Goal: Task Accomplishment & Management: Complete application form

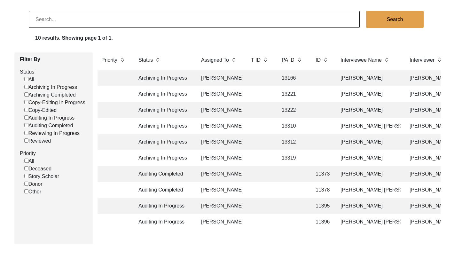
scroll to position [41, 0]
click at [259, 109] on td at bounding box center [260, 110] width 26 height 16
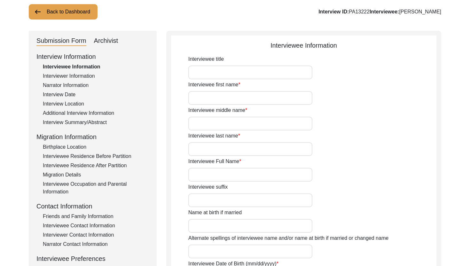
type input "Nalini"
type input "-"
type input "[PERSON_NAME]"
type input "[DATE]"
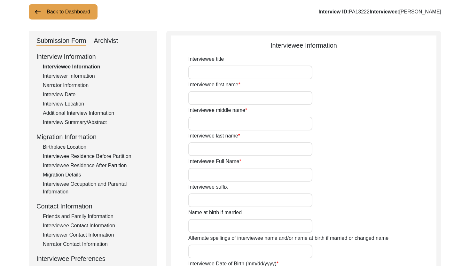
type input "87"
type input "[DEMOGRAPHIC_DATA]"
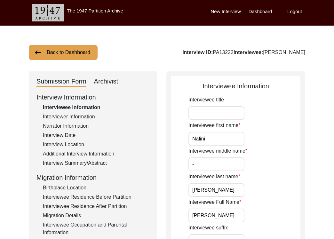
click at [91, 158] on div "Interview Information Interviewee Information Interviewer Information Narrator …" at bounding box center [92, 228] width 112 height 273
click at [91, 164] on div "Interview Summary/Abstract" at bounding box center [96, 163] width 106 height 8
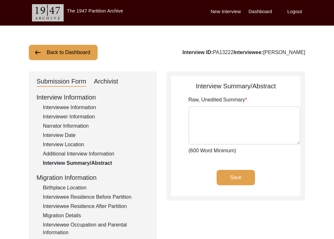
type textarea "[PERSON_NAME] was born on 22nd Febuary [DEMOGRAPHIC_DATA] in [GEOGRAPHIC_DATA].…"
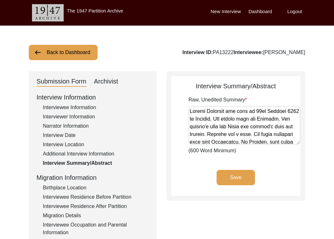
drag, startPoint x: 281, startPoint y: 119, endPoint x: 296, endPoint y: 121, distance: 15.1
click at [296, 121] on textarea "Raw, Unedited Summary" at bounding box center [244, 125] width 112 height 38
click at [89, 103] on div "Interview Information Interviewee Information Interviewer Information Narrator …" at bounding box center [92, 228] width 112 height 273
click at [88, 106] on div "Interviewee Information" at bounding box center [96, 108] width 106 height 8
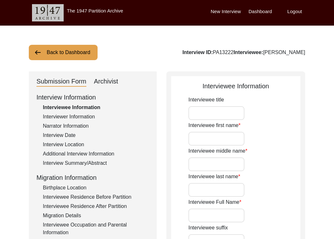
type input "Nalini"
type input "-"
type input "[PERSON_NAME]"
type input "[DATE]"
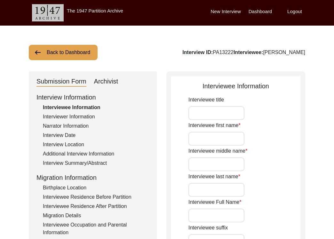
type input "87"
type input "[DEMOGRAPHIC_DATA]"
click at [205, 111] on input "Interviewee title" at bounding box center [216, 113] width 56 height 14
type input "r"
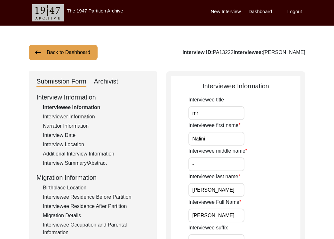
type input "m"
type input "Mrs."
click at [213, 139] on input "Nalini" at bounding box center [216, 139] width 56 height 14
click at [212, 161] on input "-" at bounding box center [216, 164] width 56 height 14
click at [233, 191] on input "[PERSON_NAME]" at bounding box center [216, 190] width 56 height 14
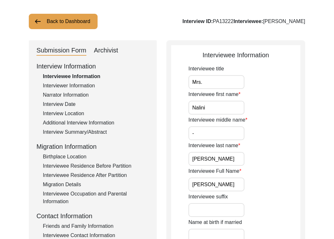
scroll to position [35, 0]
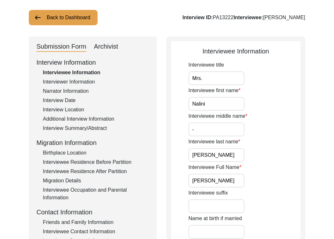
click at [237, 180] on input "[PERSON_NAME]" at bounding box center [216, 181] width 56 height 14
click at [223, 225] on input "Name at birth if married" at bounding box center [216, 232] width 56 height 14
paste input "[PERSON_NAME] ​​Batlani"
type input "[PERSON_NAME] ​​Batlani"
click at [267, 221] on div "Name at birth if married [PERSON_NAME] ​​[PERSON_NAME]" at bounding box center [244, 226] width 112 height 24
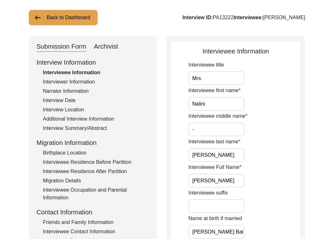
scroll to position [139, 0]
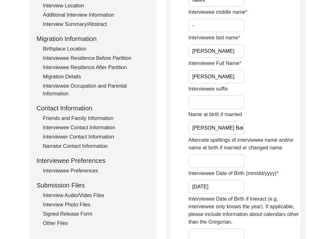
click at [231, 161] on input "Alternate spellings of interviewee name and/or name at birth if married or chan…" at bounding box center [216, 161] width 56 height 14
click at [233, 189] on input "[DATE]" at bounding box center [216, 187] width 56 height 14
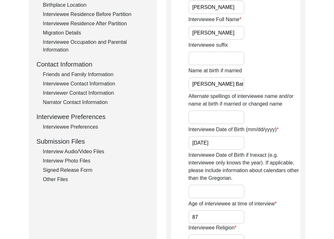
scroll to position [220, 0]
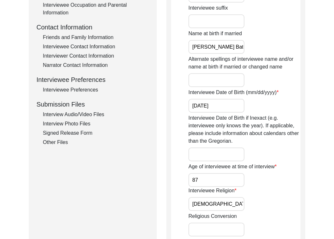
click at [238, 195] on div "Interviewee Religion [DEMOGRAPHIC_DATA]" at bounding box center [244, 199] width 112 height 24
click at [238, 198] on input "[DEMOGRAPHIC_DATA]" at bounding box center [216, 204] width 56 height 14
type input "[DEMOGRAPHIC_DATA]"
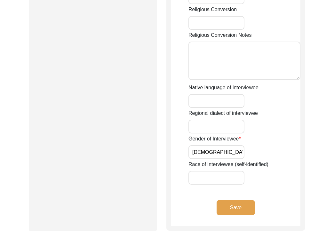
scroll to position [428, 0]
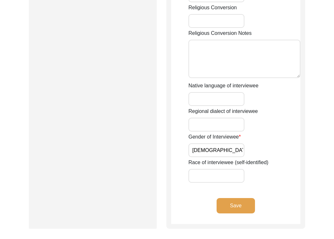
click at [222, 156] on input "[DEMOGRAPHIC_DATA]" at bounding box center [216, 150] width 56 height 14
click at [234, 206] on button "Save" at bounding box center [235, 205] width 38 height 15
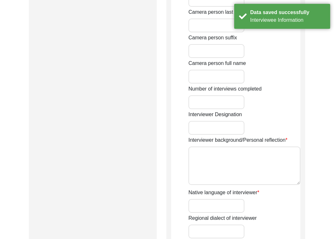
type input "[PERSON_NAME]"
type input "Agarwal"
type input "[PERSON_NAME]"
type input "[DEMOGRAPHIC_DATA]"
type input "[DATE]"
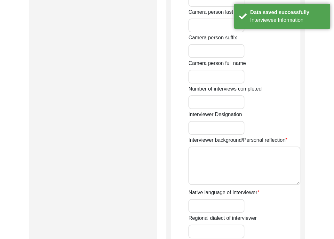
type input "Navi [GEOGRAPHIC_DATA]"
type input "Writer and Designer"
type textarea "I am writer, designer and storyteller with experience working in social, educat…"
type input "Hindi"
type textarea "Unrelated"
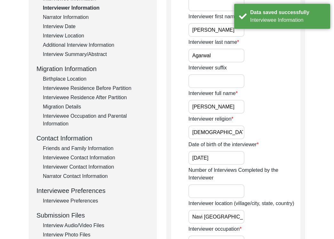
scroll to position [0, 0]
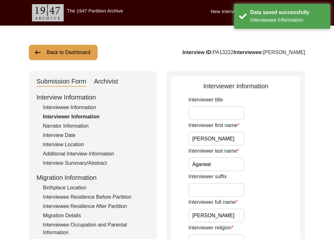
click at [226, 144] on input "[PERSON_NAME]" at bounding box center [216, 139] width 56 height 14
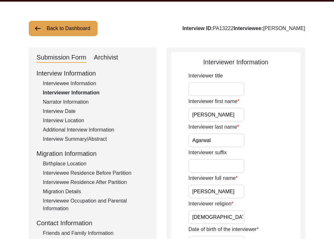
scroll to position [92, 0]
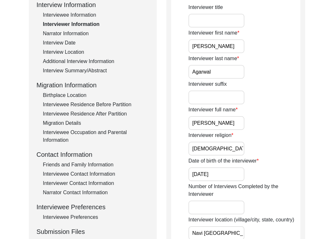
click at [238, 121] on input "[PERSON_NAME]" at bounding box center [216, 123] width 56 height 14
click at [238, 143] on input "[DEMOGRAPHIC_DATA]" at bounding box center [216, 149] width 56 height 14
click at [239, 163] on label "Date of birth of the interviewer" at bounding box center [223, 161] width 70 height 8
click at [239, 167] on input "[DATE]" at bounding box center [216, 174] width 56 height 14
click at [236, 170] on input "[DATE]" at bounding box center [216, 174] width 56 height 14
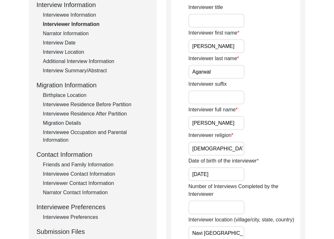
click at [236, 170] on input "[DATE]" at bounding box center [216, 174] width 56 height 14
type input "[DATE]"
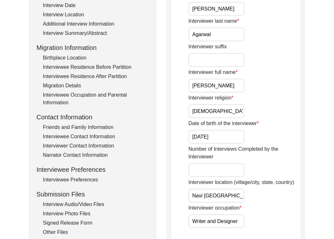
scroll to position [134, 0]
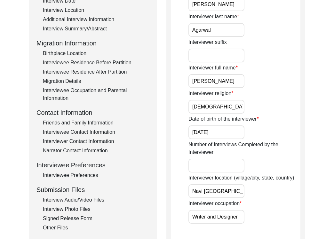
click at [231, 196] on input "Navi [GEOGRAPHIC_DATA]" at bounding box center [216, 191] width 56 height 14
type input "Navi [GEOGRAPHIC_DATA], [GEOGRAPHIC_DATA], [GEOGRAPHIC_DATA]"
drag, startPoint x: 225, startPoint y: 192, endPoint x: 295, endPoint y: 198, distance: 70.5
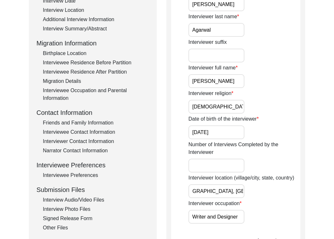
scroll to position [0, 0]
click at [238, 216] on input "Writer and Designer" at bounding box center [216, 217] width 56 height 14
type input "Writer and designer"
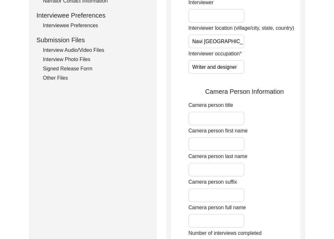
scroll to position [439, 0]
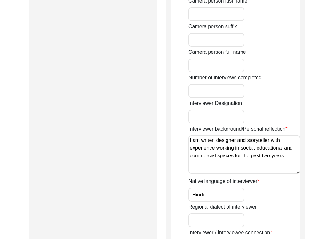
drag, startPoint x: 286, startPoint y: 158, endPoint x: 172, endPoint y: 141, distance: 115.7
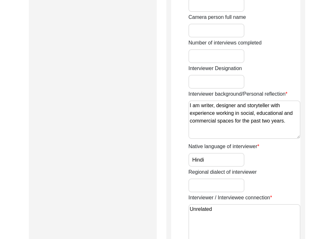
scroll to position [477, 0]
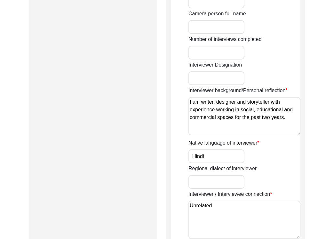
click at [225, 161] on input "Hindi" at bounding box center [216, 156] width 56 height 14
click at [259, 155] on div "Native language of interviewer Hindi" at bounding box center [244, 151] width 112 height 24
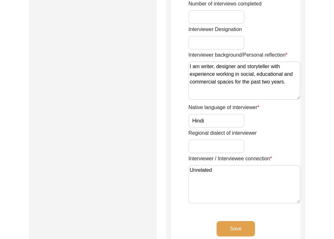
scroll to position [540, 0]
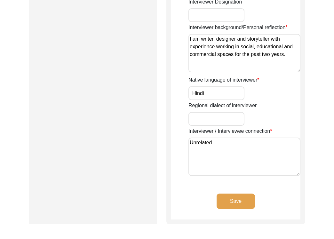
click at [249, 156] on textarea "Unrelated" at bounding box center [244, 156] width 112 height 38
click at [240, 197] on button "Save" at bounding box center [235, 200] width 38 height 15
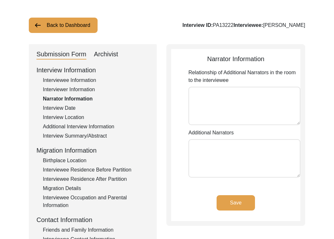
scroll to position [69, 0]
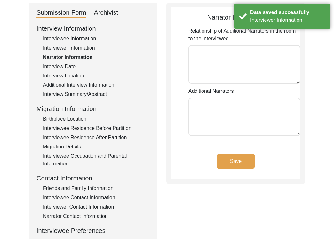
click at [240, 161] on button "Save" at bounding box center [235, 160] width 38 height 15
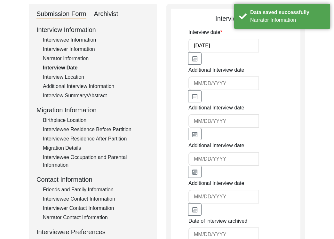
scroll to position [257, 0]
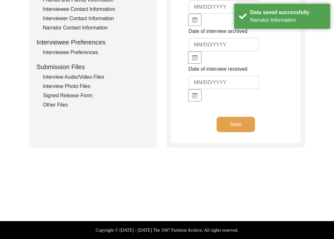
click at [234, 122] on button "Save" at bounding box center [235, 124] width 38 height 15
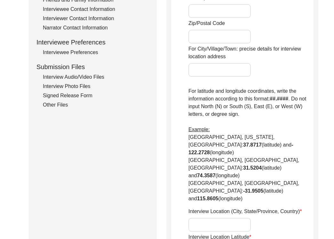
radio input "true"
type input "[GEOGRAPHIC_DATA]"
type input "Navi [GEOGRAPHIC_DATA]"
type input "[GEOGRAPHIC_DATA]"
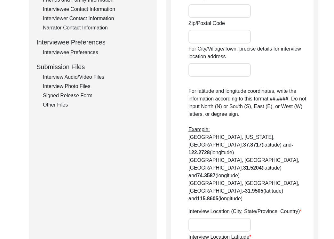
type input "410210"
type input "Kharghar"
type input "[GEOGRAPHIC_DATA], [GEOGRAPHIC_DATA], [GEOGRAPHIC_DATA]"
type input "19.089545135240737"
type input "72.88169056888158"
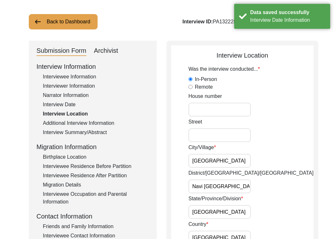
scroll to position [0, 0]
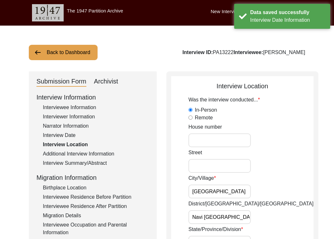
click at [229, 192] on input "[GEOGRAPHIC_DATA]" at bounding box center [219, 191] width 62 height 14
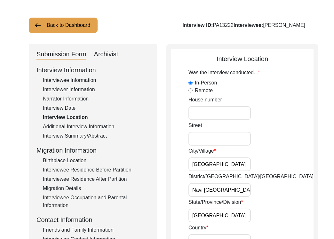
scroll to position [32, 0]
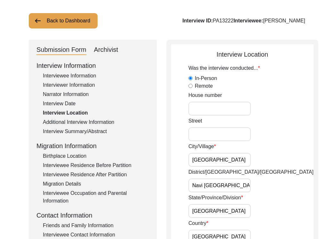
click at [238, 185] on input "Navi [GEOGRAPHIC_DATA]" at bounding box center [219, 185] width 62 height 14
click at [229, 166] on input "[GEOGRAPHIC_DATA]" at bounding box center [219, 160] width 62 height 14
click at [236, 207] on input "[GEOGRAPHIC_DATA]" at bounding box center [219, 211] width 62 height 14
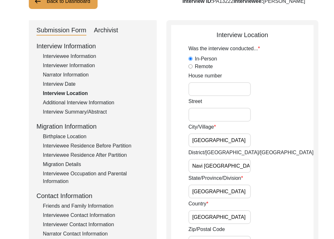
scroll to position [51, 0]
click at [232, 197] on input "[GEOGRAPHIC_DATA]" at bounding box center [219, 191] width 62 height 14
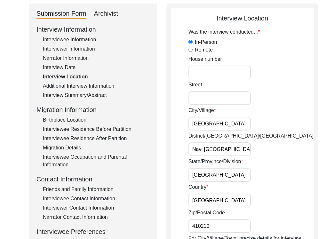
scroll to position [69, 0]
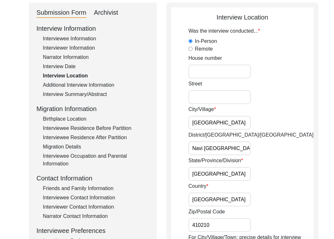
click at [224, 205] on input "[GEOGRAPHIC_DATA]" at bounding box center [219, 199] width 62 height 14
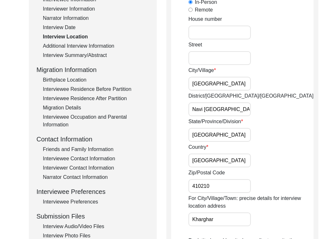
scroll to position [108, 0]
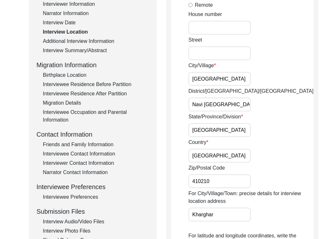
click at [223, 213] on input "Kharghar" at bounding box center [219, 214] width 62 height 14
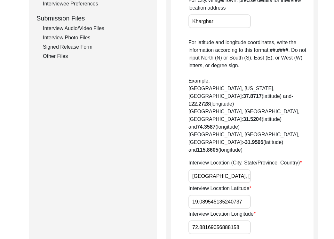
scroll to position [311, 0]
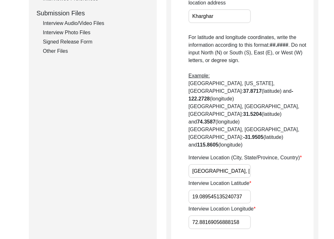
drag, startPoint x: 191, startPoint y: 160, endPoint x: 263, endPoint y: 167, distance: 72.3
click at [263, 167] on div "Was the interview conducted... In-Person Remote House [GEOGRAPHIC_DATA]/Village…" at bounding box center [250, 7] width 125 height 444
click at [241, 190] on input "19.089545135240737" at bounding box center [219, 197] width 62 height 14
click at [212, 215] on input "72.88169056888158" at bounding box center [219, 222] width 62 height 14
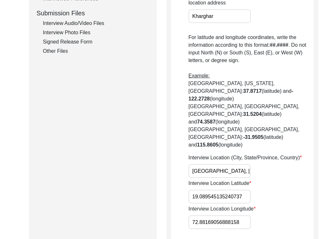
click at [212, 215] on input "72.88169056888158" at bounding box center [219, 222] width 62 height 14
click at [230, 190] on input "19.089545135240737" at bounding box center [219, 197] width 62 height 14
paste input "760"
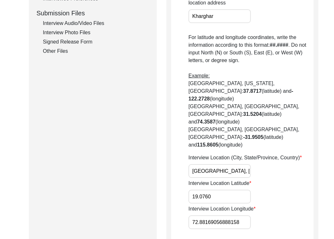
type input "19.0760"
click at [224, 215] on input "72.88169056888158" at bounding box center [219, 222] width 62 height 14
paste input "777"
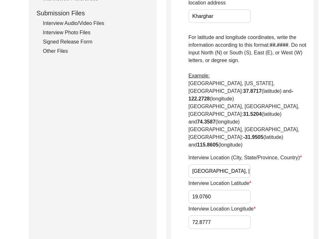
type input "72.8777"
click at [280, 205] on div "Interview Location Longitude 72.8777" at bounding box center [250, 217] width 125 height 24
click at [228, 190] on input "19.0760" at bounding box center [219, 197] width 62 height 14
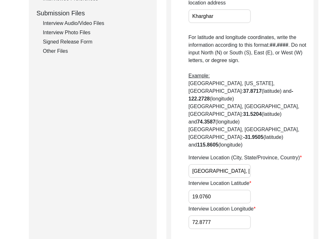
click at [226, 215] on input "72.8777" at bounding box center [219, 222] width 62 height 14
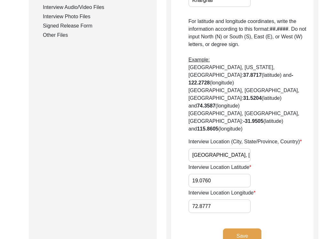
scroll to position [347, 0]
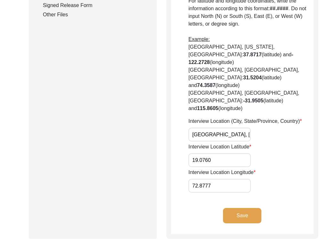
click at [239, 208] on button "Save" at bounding box center [242, 215] width 38 height 15
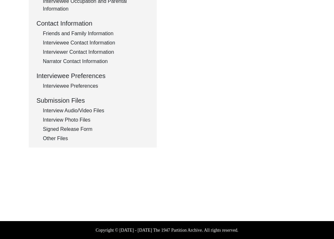
type input "English and Hindi"
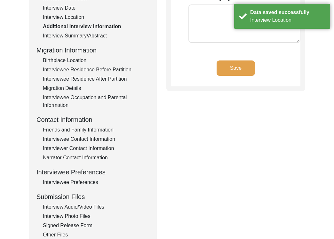
scroll to position [58, 0]
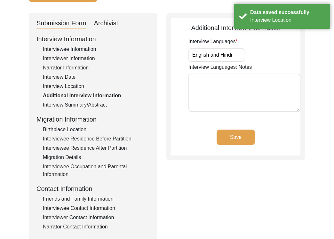
click at [237, 60] on input "English and Hindi" at bounding box center [216, 55] width 56 height 14
click at [247, 128] on app-additional-information "Additional Interview Information Interview Languages English and Hindi Intervie…" at bounding box center [235, 89] width 129 height 132
click at [246, 133] on button "Save" at bounding box center [235, 136] width 38 height 15
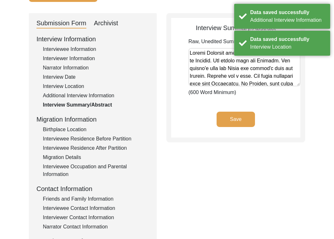
click at [240, 125] on button "Save" at bounding box center [235, 119] width 38 height 15
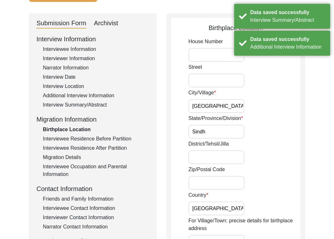
click at [226, 108] on input "[GEOGRAPHIC_DATA]" at bounding box center [216, 106] width 56 height 14
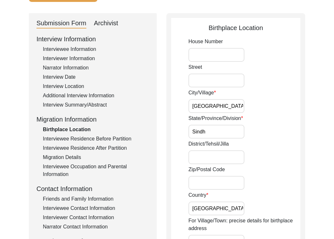
click at [218, 127] on input "Sindh" at bounding box center [216, 132] width 56 height 14
click at [226, 205] on input "[GEOGRAPHIC_DATA]" at bounding box center [216, 208] width 56 height 14
drag, startPoint x: 232, startPoint y: 203, endPoint x: 243, endPoint y: 212, distance: 14.1
click at [243, 212] on input "[GEOGRAPHIC_DATA]" at bounding box center [216, 208] width 56 height 14
click at [222, 135] on input "Sindh" at bounding box center [216, 132] width 56 height 14
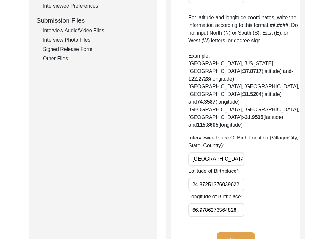
scroll to position [333, 0]
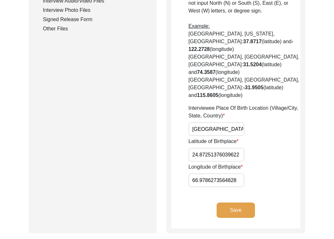
drag, startPoint x: 201, startPoint y: 106, endPoint x: 255, endPoint y: 113, distance: 53.9
click at [232, 148] on input "24.87251376039622" at bounding box center [216, 155] width 56 height 14
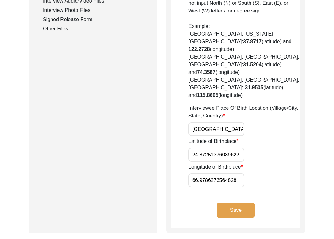
click at [230, 173] on input "66.9786273564828" at bounding box center [216, 180] width 56 height 14
click at [227, 148] on input "24.87251376039622" at bounding box center [216, 155] width 56 height 14
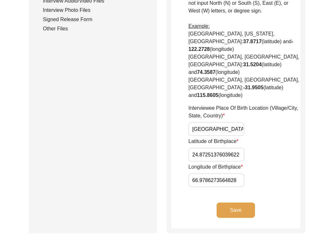
paste input "607"
type input "24.8607"
click at [203, 173] on input "66.9786273564828" at bounding box center [216, 180] width 56 height 14
paste input "7.0011"
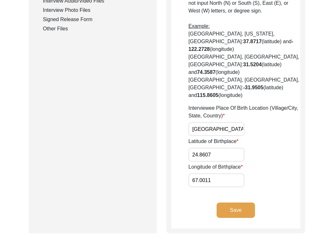
type input "67.0011"
click at [220, 148] on input "24.8607" at bounding box center [216, 155] width 56 height 14
click at [236, 173] on input "67.0011" at bounding box center [216, 180] width 56 height 14
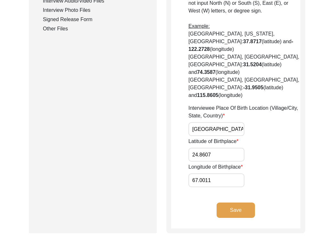
click at [236, 173] on input "67.0011" at bounding box center [216, 180] width 56 height 14
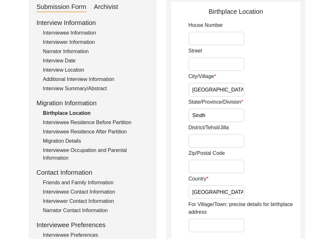
click at [288, 146] on div "District/Tehsil/Jilla" at bounding box center [244, 136] width 112 height 24
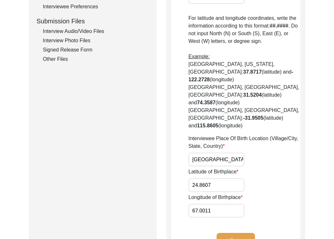
scroll to position [304, 0]
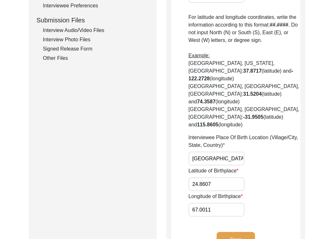
click at [226, 232] on button "Save" at bounding box center [235, 239] width 38 height 15
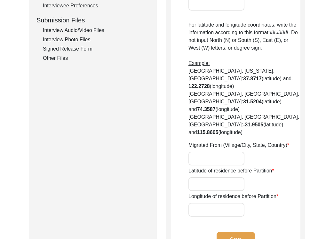
type input "Karchi"
type input "Sindh"
type input "[GEOGRAPHIC_DATA]"
type input "[GEOGRAPHIC_DATA], [GEOGRAPHIC_DATA], [GEOGRAPHIC_DATA]"
type input "24.865041041641106"
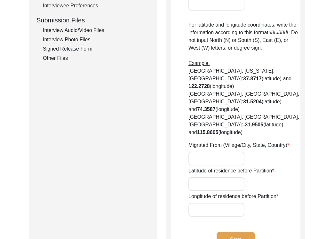
type input "66.9786273564828"
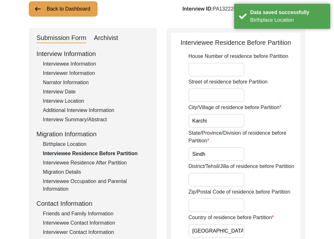
scroll to position [0, 0]
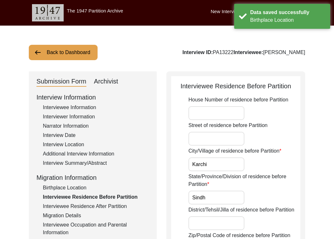
click at [223, 165] on input "Karchi" at bounding box center [216, 164] width 56 height 14
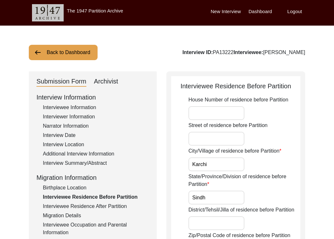
click at [80, 186] on div "Birthplace Location" at bounding box center [96, 188] width 106 height 8
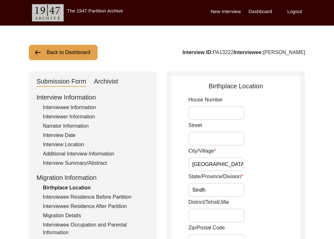
click at [82, 197] on div "Interviewee Residence Before Partition" at bounding box center [96, 197] width 106 height 8
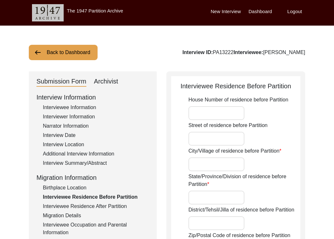
type input "Karchi"
type input "Sindh"
type input "[GEOGRAPHIC_DATA]"
type input "[GEOGRAPHIC_DATA], [GEOGRAPHIC_DATA], [GEOGRAPHIC_DATA]"
type input "24.865041041641106"
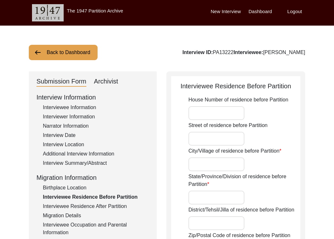
type input "66.9786273564828"
click at [219, 170] on input "Karchi" at bounding box center [216, 164] width 56 height 14
click at [216, 167] on input "Karchi" at bounding box center [216, 164] width 56 height 14
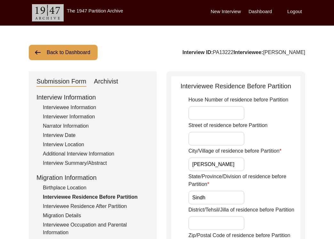
type input "[GEOGRAPHIC_DATA]"
click at [220, 194] on input "Sindh" at bounding box center [216, 197] width 56 height 14
click at [220, 197] on input "Sindh" at bounding box center [216, 197] width 56 height 14
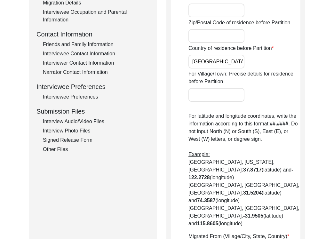
click at [219, 66] on input "[GEOGRAPHIC_DATA]" at bounding box center [216, 62] width 56 height 14
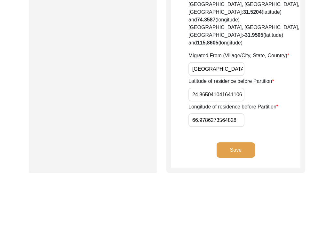
scroll to position [0, 5]
drag, startPoint x: 208, startPoint y: 47, endPoint x: 267, endPoint y: 55, distance: 58.8
click at [225, 88] on input "24.865041041641106" at bounding box center [216, 95] width 56 height 14
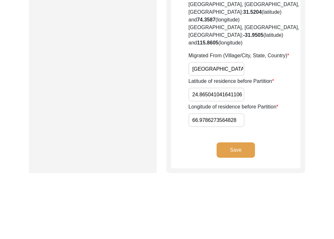
click at [225, 88] on input "24.865041041641106" at bounding box center [216, 95] width 56 height 14
click at [231, 113] on input "66.9786273564828" at bounding box center [216, 120] width 56 height 14
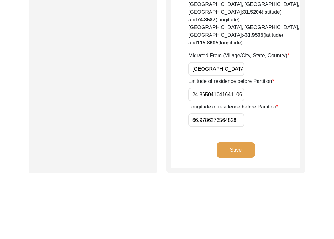
click at [218, 88] on input "24.865041041641106" at bounding box center [216, 95] width 56 height 14
paste input "07"
type input "24.8607"
click at [241, 113] on input "66.9786273564828" at bounding box center [216, 120] width 56 height 14
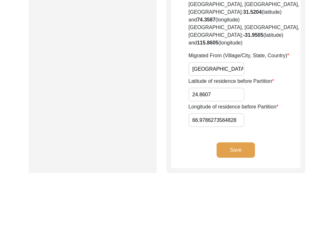
click at [241, 113] on input "66.9786273564828" at bounding box center [216, 120] width 56 height 14
paste input "7.0011"
type input "67.0011"
click at [265, 103] on div "Longitude of residence before Partition 67.0011" at bounding box center [244, 115] width 112 height 24
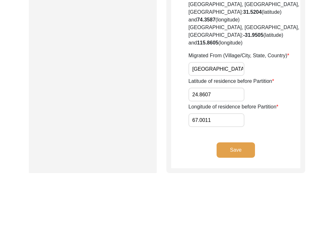
click at [229, 88] on input "24.8607" at bounding box center [216, 95] width 56 height 14
click at [204, 113] on input "67.0011" at bounding box center [216, 120] width 56 height 14
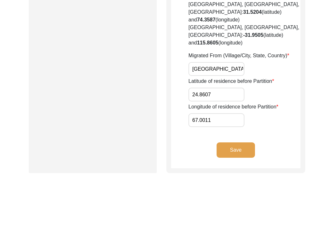
click at [228, 142] on button "Save" at bounding box center [235, 149] width 38 height 15
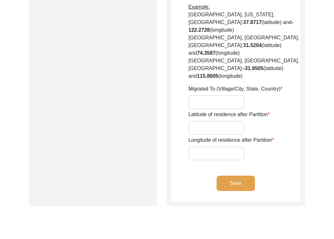
type input "Yes"
type input "[GEOGRAPHIC_DATA]"
type input "[GEOGRAPHIC_DATA], [GEOGRAPHIC_DATA], [GEOGRAPHIC_DATA]"
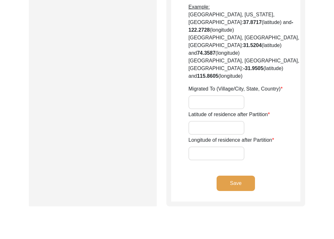
type input "24.58941048129383"
type input "73.70943582749372"
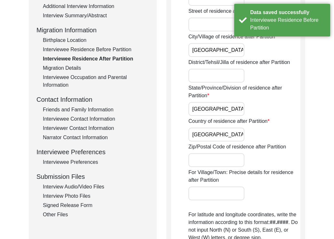
scroll to position [72, 0]
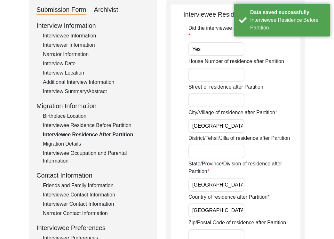
click at [224, 119] on input "[GEOGRAPHIC_DATA]" at bounding box center [216, 126] width 56 height 14
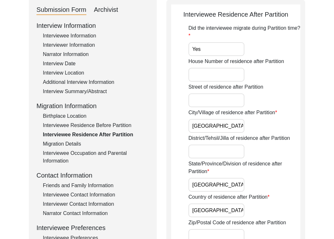
click at [221, 184] on input "[GEOGRAPHIC_DATA]" at bounding box center [216, 185] width 56 height 14
click at [219, 207] on input "[GEOGRAPHIC_DATA]" at bounding box center [216, 210] width 56 height 14
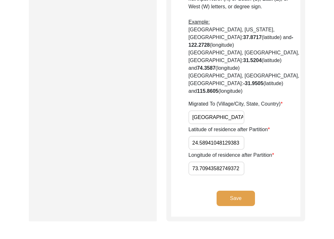
scroll to position [0, 6]
drag, startPoint x: 206, startPoint y: 95, endPoint x: 262, endPoint y: 99, distance: 56.5
click at [262, 100] on div "Migrated To (Village/City, State, Country) [GEOGRAPHIC_DATA], [GEOGRAPHIC_DATA]…" at bounding box center [244, 112] width 112 height 24
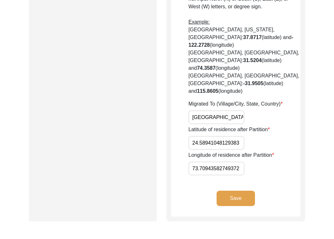
click at [220, 136] on input "24.58941048129383" at bounding box center [216, 143] width 56 height 14
click at [212, 161] on input "73.70943582749372" at bounding box center [216, 168] width 56 height 14
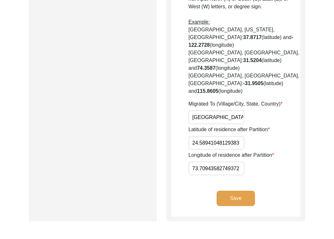
click at [213, 136] on input "24.58941048129383" at bounding box center [216, 143] width 56 height 14
paste input "54"
click at [213, 136] on input "24.5854" at bounding box center [216, 143] width 56 height 14
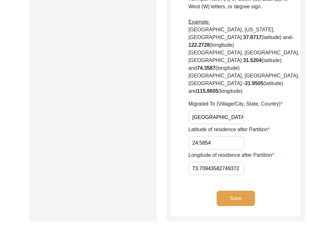
click at [213, 136] on input "24.5854" at bounding box center [216, 143] width 56 height 14
type input "24.5854"
click at [220, 161] on input "73.70943582749372" at bounding box center [216, 168] width 56 height 14
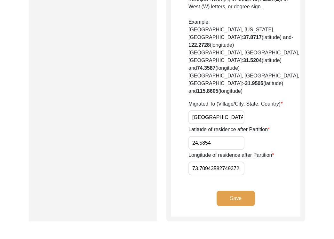
click at [220, 161] on input "73.70943582749372" at bounding box center [216, 168] width 56 height 14
paste input "124"
click at [220, 161] on input "73.7124" at bounding box center [216, 168] width 56 height 14
type input "73.7124"
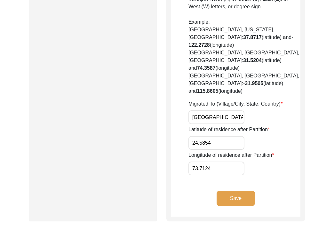
click at [243, 190] on button "Save" at bounding box center [235, 197] width 38 height 15
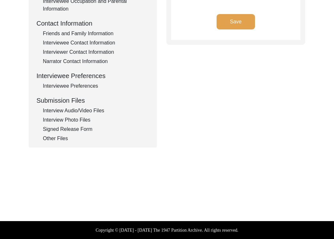
type input "Land and theatres"
type input "Land, food and schools"
type input "[GEOGRAPHIC_DATA]"
type input "[GEOGRAPHIC_DATA]- [GEOGRAPHIC_DATA]- [GEOGRAPHIC_DATA]"
type input "N/A"
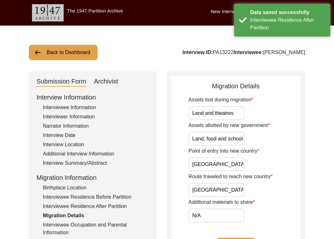
click at [236, 114] on input "Land and theatres" at bounding box center [216, 113] width 56 height 14
drag, startPoint x: 196, startPoint y: 135, endPoint x: 269, endPoint y: 137, distance: 73.2
click at [268, 137] on div "Assets allotted by new government Land, food and schools" at bounding box center [244, 133] width 112 height 24
click at [229, 162] on input "[GEOGRAPHIC_DATA]" at bounding box center [216, 164] width 56 height 14
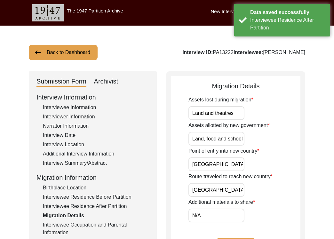
scroll to position [0, 6]
drag, startPoint x: 212, startPoint y: 185, endPoint x: 270, endPoint y: 198, distance: 59.1
click at [270, 198] on div "Assets lost during migration Land and theatres Assets allotted by new governmen…" at bounding box center [244, 159] width 112 height 126
click at [228, 215] on input "N/A" at bounding box center [216, 215] width 56 height 14
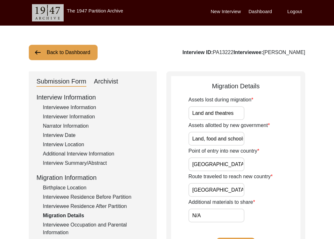
click at [225, 110] on input "Land and theatres" at bounding box center [216, 113] width 56 height 14
paste input "er"
type input "Land and theaters"
click at [273, 110] on div "Assets lost during migration Land and theaters" at bounding box center [244, 108] width 112 height 24
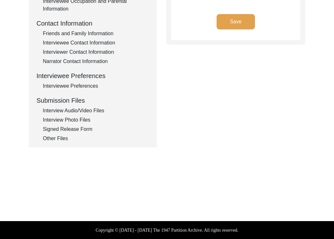
scroll to position [164, 0]
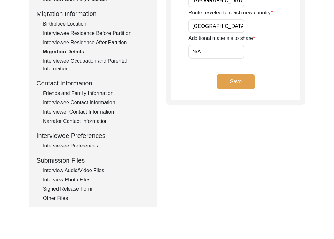
click at [242, 91] on div "Save" at bounding box center [235, 87] width 129 height 26
click at [240, 87] on button "Save" at bounding box center [235, 81] width 38 height 15
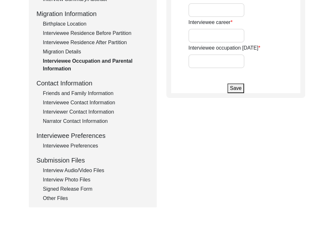
type input "Child"
type input "Educator"
type input "Director of NGOs"
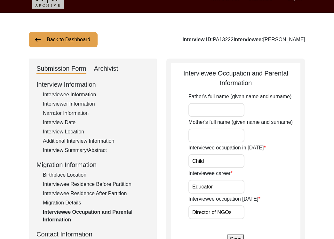
scroll to position [0, 0]
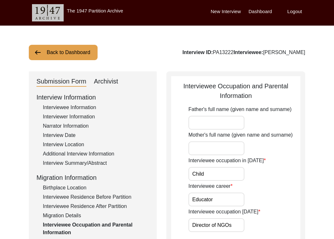
click at [75, 119] on div "Interviewer Information" at bounding box center [96, 117] width 106 height 8
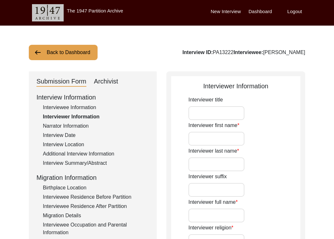
type input "[PERSON_NAME]"
type input "Agarwal"
type input "[PERSON_NAME]"
type input "[DEMOGRAPHIC_DATA]"
type input "[DATE]"
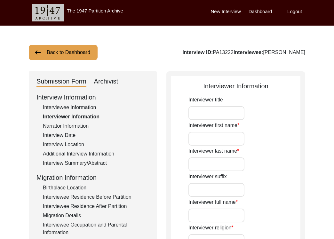
type input "Navi [GEOGRAPHIC_DATA], [GEOGRAPHIC_DATA], [GEOGRAPHIC_DATA]"
type input "Writer and designer"
type textarea "I am writer, designer and storyteller with experience working in social, educat…"
type input "Hindi"
type textarea "Unrelated"
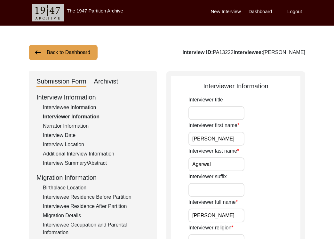
click at [75, 126] on div "Narrator Information" at bounding box center [96, 126] width 106 height 8
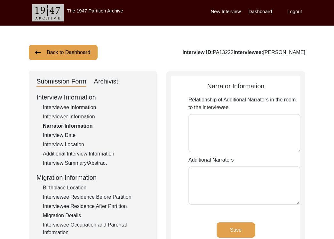
click at [81, 164] on div "Interview Summary/Abstract" at bounding box center [96, 163] width 106 height 8
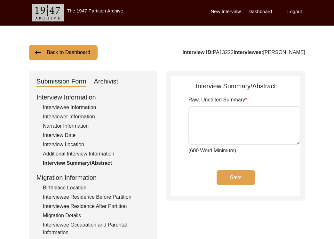
type textarea "[PERSON_NAME] was born on 22nd Febuary [DEMOGRAPHIC_DATA] in [GEOGRAPHIC_DATA].…"
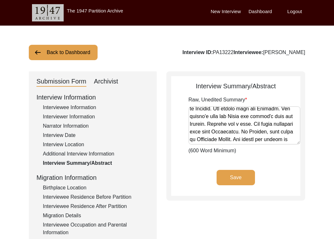
scroll to position [8, 0]
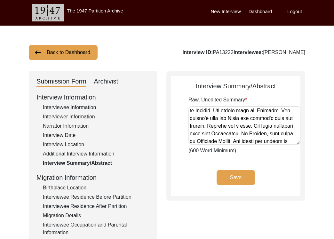
click at [105, 200] on div "Interviewee Residence Before Partition" at bounding box center [96, 197] width 106 height 8
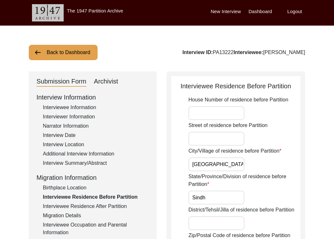
click at [106, 207] on div "Interviewee Residence After Partition" at bounding box center [96, 206] width 106 height 8
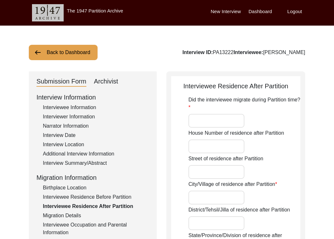
type input "Yes"
type input "[GEOGRAPHIC_DATA]"
type input "[GEOGRAPHIC_DATA], [GEOGRAPHIC_DATA], [GEOGRAPHIC_DATA]"
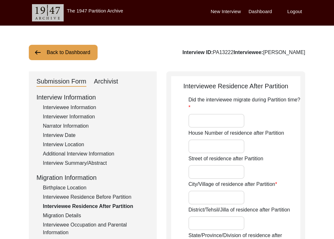
type input "24.5854"
type input "73.7124"
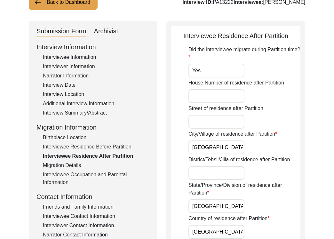
scroll to position [51, 0]
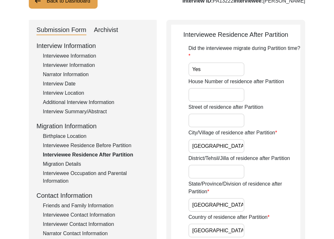
click at [94, 206] on div "Friends and Family Information" at bounding box center [96, 206] width 106 height 8
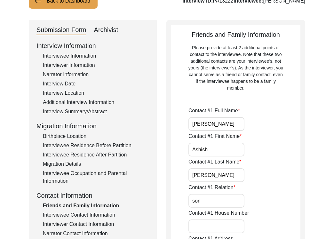
click at [105, 177] on div "Interviewee Occupation and Parental Information" at bounding box center [96, 176] width 106 height 15
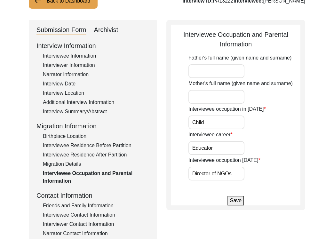
click at [209, 74] on input "Father's full name (given name and surname)" at bounding box center [216, 71] width 56 height 14
paste input "[PERSON_NAME]"
type input "[PERSON_NAME]"
click at [229, 99] on input "Mother's full name (given name and surname)" at bounding box center [216, 97] width 56 height 14
paste input "[PERSON_NAME]"
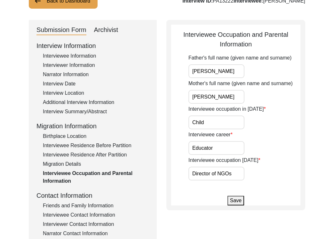
type input "[PERSON_NAME]"
click at [221, 125] on input "Child" at bounding box center [216, 122] width 56 height 14
click at [228, 151] on input "Educator" at bounding box center [216, 148] width 56 height 14
click at [233, 167] on input "Director of NGOs" at bounding box center [216, 174] width 56 height 14
click at [236, 174] on input "Director of NGOs" at bounding box center [216, 174] width 56 height 14
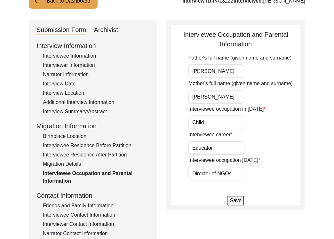
click at [240, 200] on button "Save" at bounding box center [235, 201] width 17 height 10
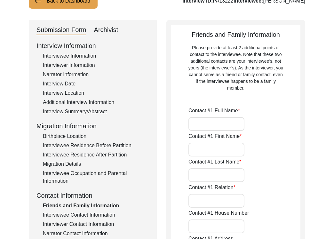
type input "[PERSON_NAME]"
type input "Ashish"
type input "[PERSON_NAME]"
type input "son"
type input "[GEOGRAPHIC_DATA]"
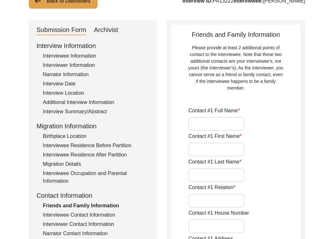
type input "9820154843"
type input "-"
type input "[PERSON_NAME]"
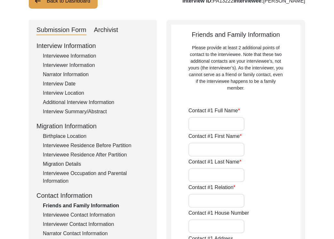
type input "daughter-in-law"
type input "[GEOGRAPHIC_DATA]"
type input "9820232006"
type input "[EMAIL_ADDRESS][DOMAIN_NAME]"
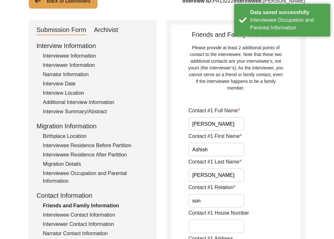
click at [230, 127] on input "[PERSON_NAME]" at bounding box center [216, 124] width 56 height 14
click at [236, 146] on input "Ashish" at bounding box center [216, 150] width 56 height 14
click at [236, 169] on input "[PERSON_NAME]" at bounding box center [216, 175] width 56 height 14
click at [234, 194] on input "son" at bounding box center [216, 201] width 56 height 14
type input "Son"
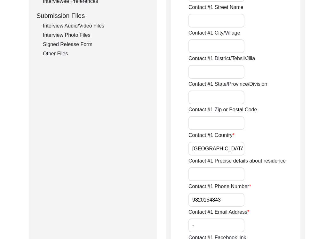
scroll to position [329, 0]
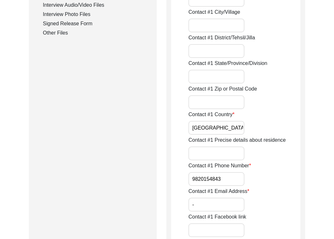
click at [218, 131] on input "[GEOGRAPHIC_DATA]" at bounding box center [216, 128] width 56 height 14
click at [197, 177] on input "9820154843" at bounding box center [216, 179] width 56 height 14
paste input "+91"
click at [242, 181] on input "[PHONE_NUMBER]" at bounding box center [216, 179] width 56 height 14
type input "[PHONE_NUMBER]"
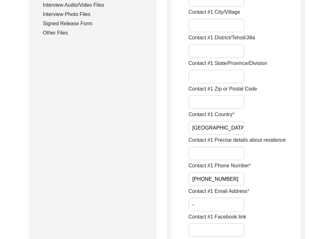
click at [229, 203] on input "-" at bounding box center [216, 205] width 56 height 14
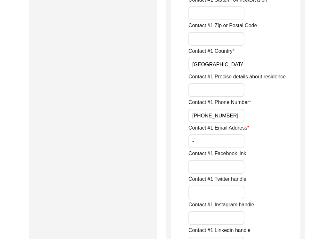
scroll to position [579, 0]
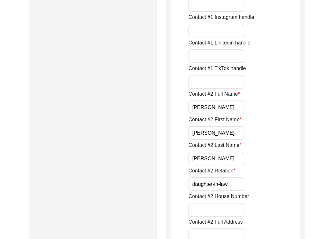
click at [236, 110] on input "[PERSON_NAME]" at bounding box center [216, 107] width 56 height 14
click at [235, 127] on input "[PERSON_NAME]" at bounding box center [216, 133] width 56 height 14
click at [231, 134] on input "[PERSON_NAME]" at bounding box center [216, 133] width 56 height 14
click at [233, 162] on input "[PERSON_NAME]" at bounding box center [216, 158] width 56 height 14
click at [238, 182] on input "daughter-in-law" at bounding box center [216, 184] width 56 height 14
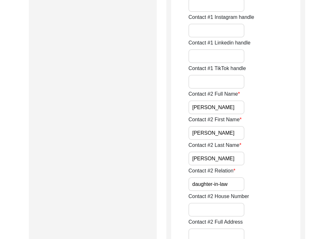
type input "Daughter-in-law"
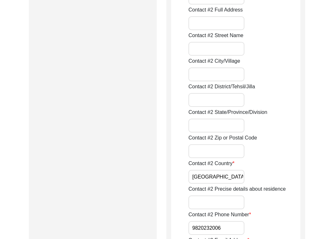
scroll to position [835, 0]
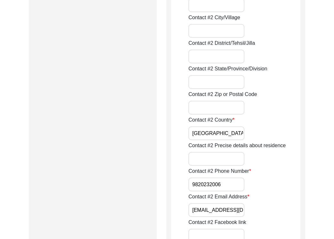
click at [220, 134] on input "[GEOGRAPHIC_DATA]" at bounding box center [216, 133] width 56 height 14
click at [192, 183] on input "9820232006" at bounding box center [216, 184] width 56 height 14
paste input "+91"
drag, startPoint x: 192, startPoint y: 183, endPoint x: 251, endPoint y: 186, distance: 58.9
click at [251, 186] on div "Contact #2 Phone Number [PHONE_NUMBER]" at bounding box center [244, 179] width 112 height 24
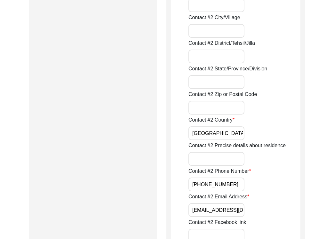
type input "[PHONE_NUMBER]"
drag, startPoint x: 219, startPoint y: 211, endPoint x: 274, endPoint y: 210, distance: 54.7
click at [274, 210] on div "Contact #2 Email Address [EMAIL_ADDRESS][DOMAIN_NAME]" at bounding box center [244, 205] width 112 height 24
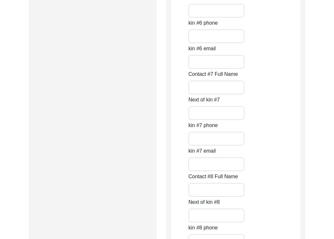
scroll to position [2919, 0]
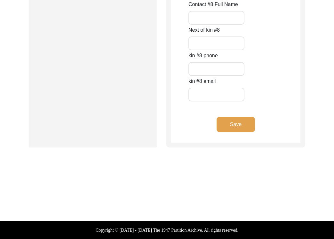
click at [243, 122] on button "Save" at bounding box center [235, 124] width 38 height 15
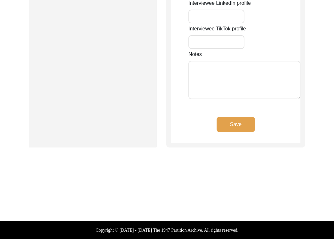
scroll to position [657, 0]
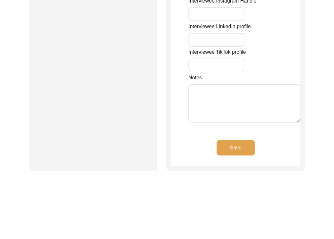
type input "[STREET_ADDRESS]"
type input "[PERSON_NAME] A"
type input "[GEOGRAPHIC_DATA]"
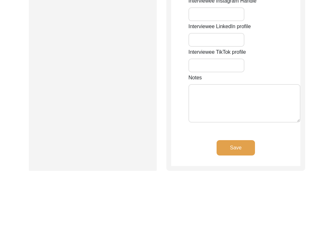
type input "400006"
type input "[GEOGRAPHIC_DATA]"
type input "[GEOGRAPHIC_DATA], [GEOGRAPHIC_DATA], [GEOGRAPHIC_DATA]"
type input "19.088912173489305"
type input "72.86245280705914"
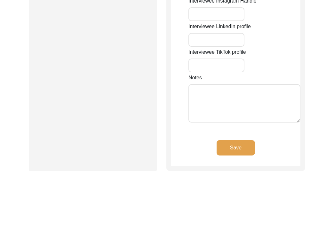
type input "9819649930"
type input "[PERSON_NAME][EMAIL_ADDRESS][DOMAIN_NAME]"
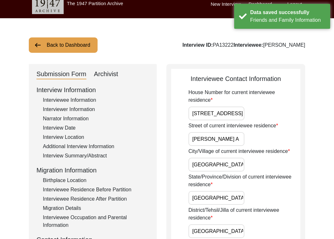
scroll to position [9, 0]
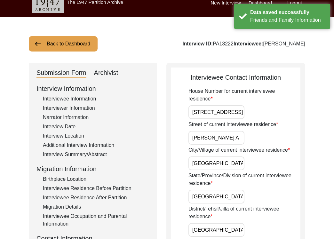
click at [232, 112] on input "[STREET_ADDRESS]" at bounding box center [216, 112] width 56 height 14
click at [234, 133] on input "[PERSON_NAME] A" at bounding box center [216, 138] width 56 height 14
click at [234, 138] on input "[PERSON_NAME] A" at bounding box center [216, 138] width 56 height 14
click at [233, 163] on input "[GEOGRAPHIC_DATA]" at bounding box center [216, 163] width 56 height 14
click at [241, 196] on input "[GEOGRAPHIC_DATA]" at bounding box center [216, 197] width 56 height 14
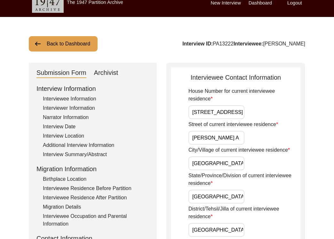
click at [239, 230] on input "[GEOGRAPHIC_DATA]" at bounding box center [216, 230] width 56 height 14
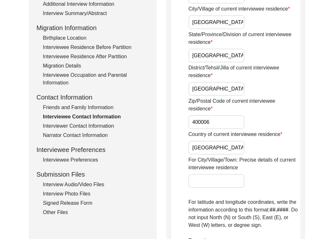
scroll to position [167, 0]
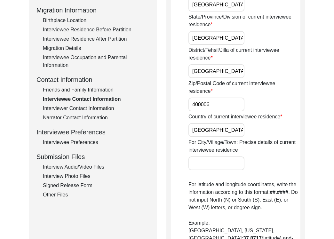
click at [221, 102] on input "400006" at bounding box center [216, 104] width 56 height 14
click at [216, 126] on input "[GEOGRAPHIC_DATA]" at bounding box center [216, 130] width 56 height 14
drag, startPoint x: 216, startPoint y: 126, endPoint x: 222, endPoint y: 129, distance: 7.2
click at [222, 129] on input "[GEOGRAPHIC_DATA]" at bounding box center [216, 130] width 56 height 14
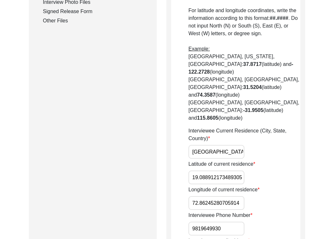
scroll to position [0, 13]
drag, startPoint x: 208, startPoint y: 125, endPoint x: 268, endPoint y: 135, distance: 60.9
click at [268, 135] on div "House Number for current interviewee residence Flat 20, Floor 4 Street of curre…" at bounding box center [244, 98] width 112 height 686
click at [220, 161] on div "House Number for current interviewee residence Flat 20, Floor 4 Street of curre…" at bounding box center [244, 98] width 112 height 686
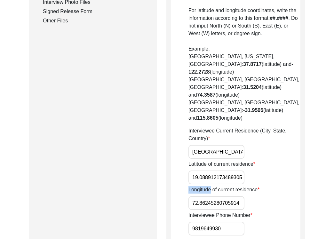
click at [220, 161] on div "House Number for current interviewee residence Flat 20, Floor 4 Street of curre…" at bounding box center [244, 98] width 112 height 686
click at [215, 170] on input "19.088912173489305" at bounding box center [216, 177] width 56 height 14
click at [220, 196] on input "72.86245280705914" at bounding box center [216, 203] width 56 height 14
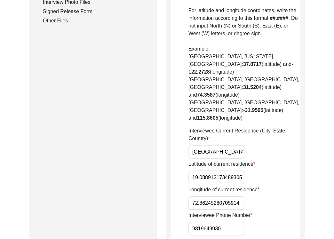
click at [220, 196] on input "72.86245280705914" at bounding box center [216, 203] width 56 height 14
click at [227, 170] on input "19.088912173489305" at bounding box center [216, 177] width 56 height 14
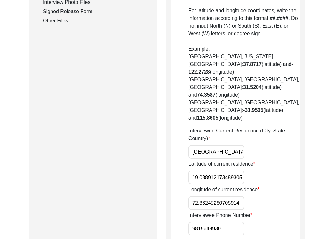
paste input "760"
type input "19.0760"
click at [232, 196] on input "72.86245280705914" at bounding box center [216, 203] width 56 height 14
paste input "777"
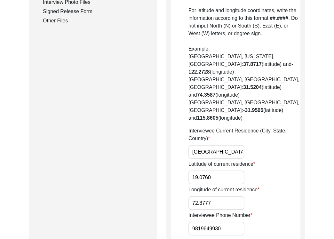
type input "72.8777"
click at [231, 221] on input "9819649930" at bounding box center [216, 228] width 56 height 14
click at [191, 221] on input "9819649930" at bounding box center [216, 228] width 56 height 14
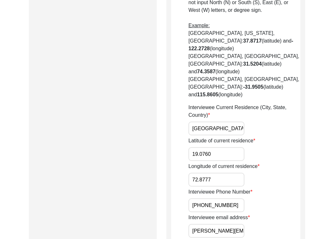
scroll to position [365, 0]
click at [234, 198] on input "[PHONE_NUMBER]" at bounding box center [216, 205] width 56 height 14
type input "[PHONE_NUMBER]"
drag, startPoint x: 196, startPoint y: 208, endPoint x: 265, endPoint y: 207, distance: 69.0
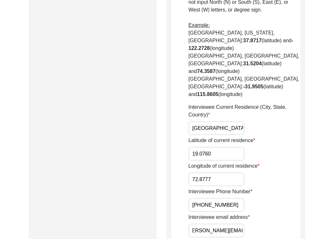
click at [265, 213] on div "Interviewee email address [EMAIL_ADDRESS][PERSON_NAME][DOMAIN_NAME]" at bounding box center [244, 225] width 112 height 24
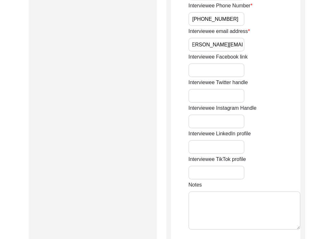
scroll to position [554, 0]
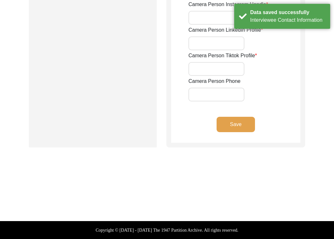
type input "[PHONE_NUMBER]"
type input "[EMAIL_ADDRESS][DOMAIN_NAME]"
type input "-"
type input "[URL][DOMAIN_NAME][PERSON_NAME]"
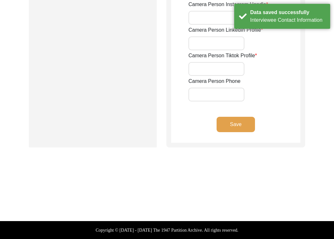
type input "[URL][DOMAIN_NAME][PERSON_NAME]"
type input "-"
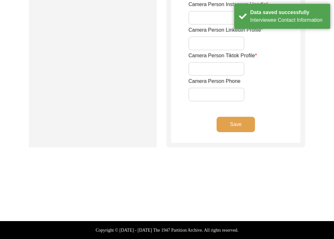
type input "-"
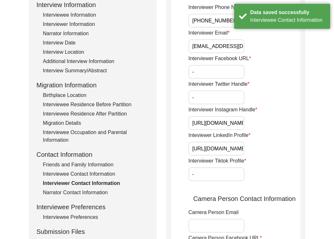
scroll to position [64, 0]
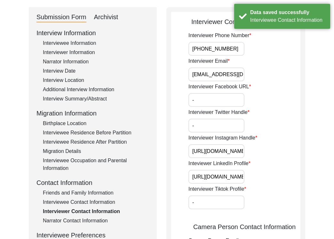
click at [230, 51] on input "[PHONE_NUMBER]" at bounding box center [216, 49] width 56 height 14
drag, startPoint x: 226, startPoint y: 68, endPoint x: 262, endPoint y: 77, distance: 36.5
click at [262, 77] on div "Interviewer Email [EMAIL_ADDRESS][DOMAIN_NAME]" at bounding box center [244, 69] width 112 height 24
click at [225, 95] on input "-" at bounding box center [216, 100] width 56 height 14
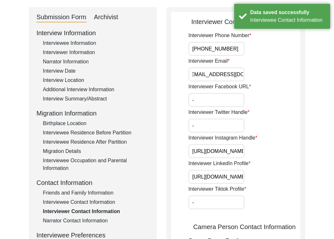
scroll to position [0, 0]
click at [221, 113] on label "Interviewer Twitter Handle" at bounding box center [218, 112] width 61 height 8
click at [221, 119] on input "-" at bounding box center [216, 126] width 56 height 14
drag, startPoint x: 209, startPoint y: 149, endPoint x: 286, endPoint y: 168, distance: 79.4
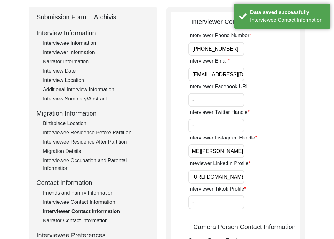
click at [286, 168] on div "Interviewer Phone Number [PHONE_NUMBER] Interviewer Email [EMAIL_ADDRESS][DOMAI…" at bounding box center [244, 223] width 112 height 382
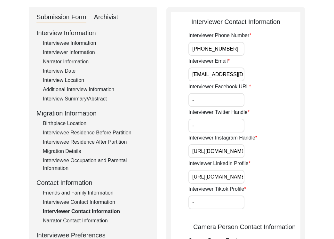
scroll to position [0, 76]
drag, startPoint x: 216, startPoint y: 173, endPoint x: 277, endPoint y: 180, distance: 62.2
click at [277, 180] on div "Inteviewer LinkedIn Profile [URL][DOMAIN_NAME][PERSON_NAME]" at bounding box center [244, 171] width 112 height 24
click at [230, 197] on input "-" at bounding box center [216, 202] width 56 height 14
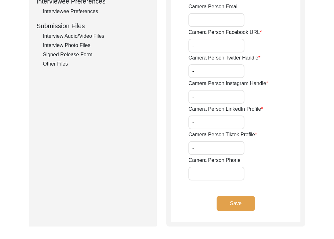
scroll to position [297, 0]
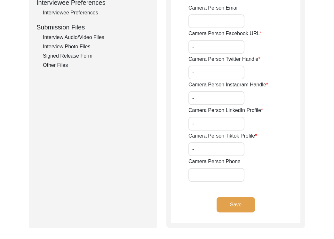
click at [212, 46] on input "-" at bounding box center [216, 47] width 56 height 14
click at [217, 74] on input "-" at bounding box center [216, 73] width 56 height 14
click at [218, 92] on input "-" at bounding box center [216, 98] width 56 height 14
click at [219, 109] on label "Camera Person LinkedIn Profile" at bounding box center [225, 110] width 74 height 8
click at [219, 117] on input "-" at bounding box center [216, 124] width 56 height 14
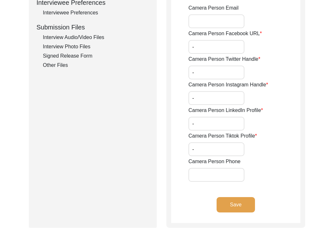
click at [222, 127] on input "-" at bounding box center [216, 124] width 56 height 14
click at [221, 147] on input "-" at bounding box center [216, 149] width 56 height 14
click at [238, 194] on app-interviewer-contact-information "Interviewer Contact Information Interviewer Phone Number [PHONE_NUMBER] Intervi…" at bounding box center [235, 4] width 129 height 438
click at [238, 198] on button "Save" at bounding box center [235, 204] width 38 height 15
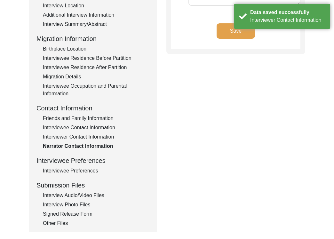
scroll to position [0, 0]
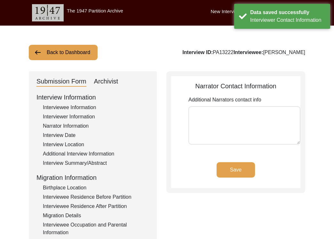
click at [253, 139] on textarea "Additional Narrators contact info" at bounding box center [244, 125] width 112 height 38
click at [248, 177] on button "Save" at bounding box center [235, 169] width 38 height 15
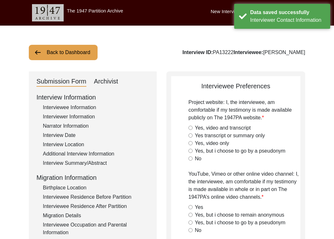
radio input "true"
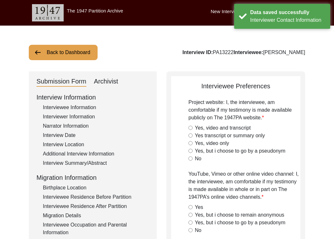
radio input "true"
type textarea "Interviewee would like her interview to be used only for academic and education…"
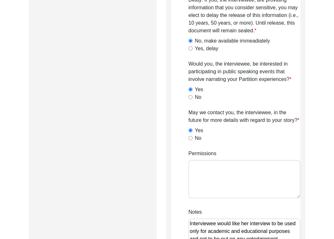
scroll to position [579, 0]
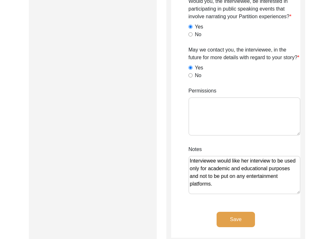
drag, startPoint x: 245, startPoint y: 190, endPoint x: 187, endPoint y: 161, distance: 64.9
click at [218, 174] on textarea "Interviewee would like her interview to be used only for academic and education…" at bounding box center [244, 175] width 112 height 38
click at [224, 183] on textarea "Interviewee would like her interview to be used only for academic and education…" at bounding box center [244, 175] width 112 height 38
click at [238, 219] on button "Save" at bounding box center [235, 219] width 38 height 15
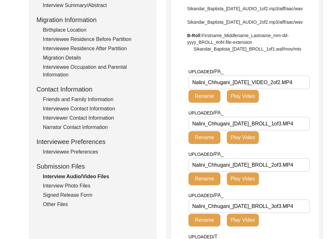
scroll to position [158, 0]
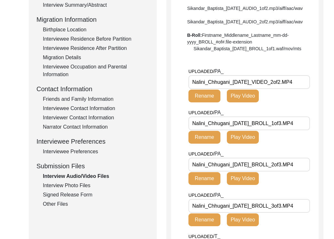
click at [290, 150] on div "UPLOADED/ PA_ Nalini_Chhugani_[DATE]_BROLL_1of3.MP4 Rename Play Video" at bounding box center [253, 129] width 130 height 41
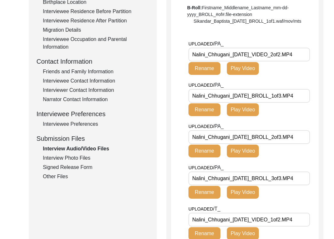
scroll to position [194, 0]
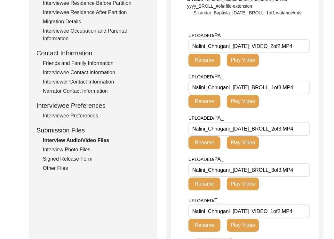
drag, startPoint x: 307, startPoint y: 63, endPoint x: 304, endPoint y: 72, distance: 9.7
click at [304, 53] on input "Nalini_Chhugani_[DATE]_VIDEO_2of2.MP4" at bounding box center [248, 46] width 121 height 14
click at [305, 96] on div "UPLOADED/ PA_ Nalini_Chhugani_[DATE]_BROLL_1of3.MP4 Rename Play Video" at bounding box center [253, 93] width 130 height 41
drag, startPoint x: 305, startPoint y: 102, endPoint x: 309, endPoint y: 107, distance: 6.3
click at [309, 94] on input "Nalini_Chhugani_[DATE]_BROLL_1of3.MP4" at bounding box center [248, 88] width 121 height 14
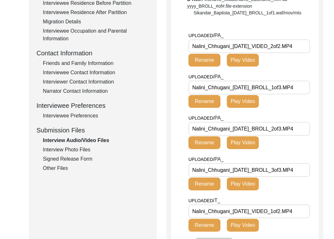
drag, startPoint x: 290, startPoint y: 143, endPoint x: 314, endPoint y: 151, distance: 25.4
click at [314, 151] on div "Back to Dashboard Interview ID: PA13222 Interviewee: [PERSON_NAME] Submission F…" at bounding box center [167, 66] width 334 height 468
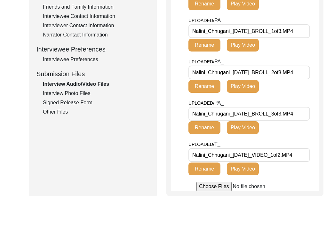
scroll to position [260, 0]
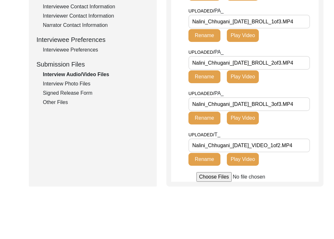
drag, startPoint x: 283, startPoint y: 128, endPoint x: 310, endPoint y: 135, distance: 28.0
drag, startPoint x: 293, startPoint y: 167, endPoint x: 308, endPoint y: 174, distance: 16.4
click at [308, 172] on div "UPLOADED/ T_ Nalini_Chhugani_[DATE]_VIDEO_1of2.MP4 Rename Play Video" at bounding box center [253, 151] width 130 height 41
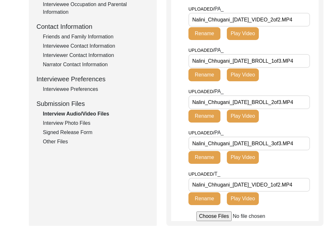
scroll to position [315, 0]
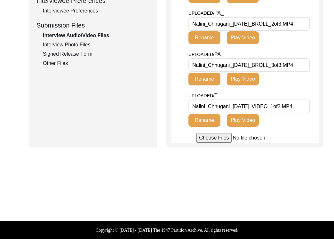
click at [85, 41] on div "Interview Photo Files" at bounding box center [96, 45] width 106 height 8
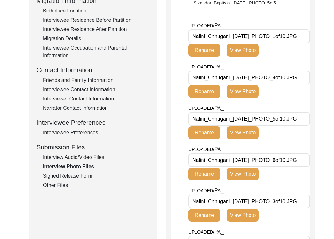
scroll to position [113, 0]
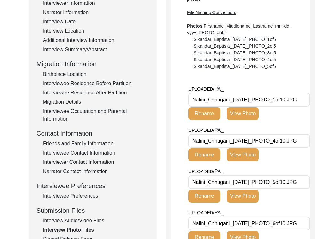
drag, startPoint x: 268, startPoint y: 100, endPoint x: 323, endPoint y: 114, distance: 56.8
click at [252, 113] on button "View Photo" at bounding box center [243, 113] width 32 height 13
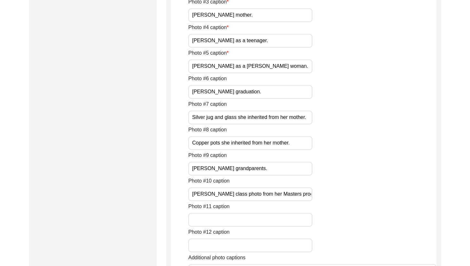
scroll to position [1098, 0]
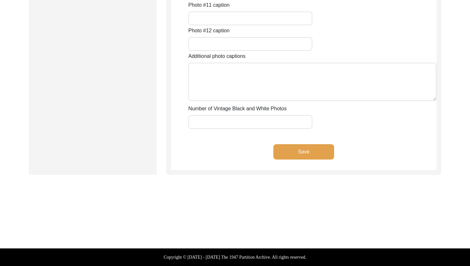
click at [213, 126] on input "Number of Vintage Black and White Photos" at bounding box center [250, 122] width 124 height 14
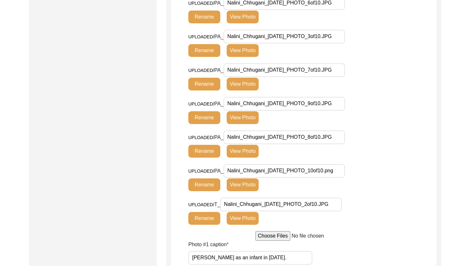
scroll to position [608, 0]
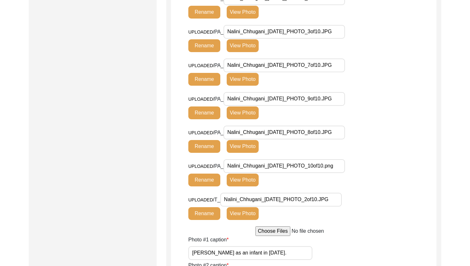
type input "1"
click at [245, 213] on button "View Photo" at bounding box center [243, 213] width 32 height 13
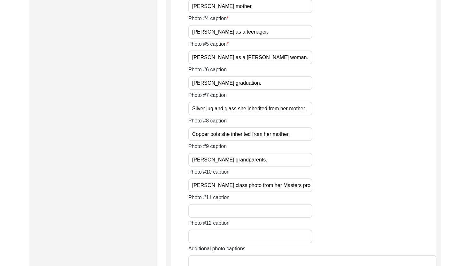
scroll to position [797, 0]
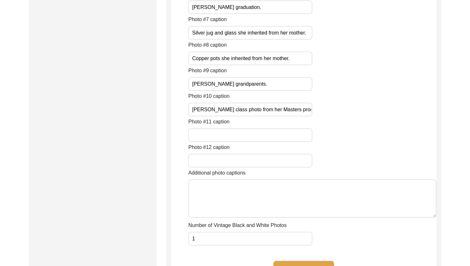
click at [208, 244] on input "1" at bounding box center [250, 239] width 124 height 14
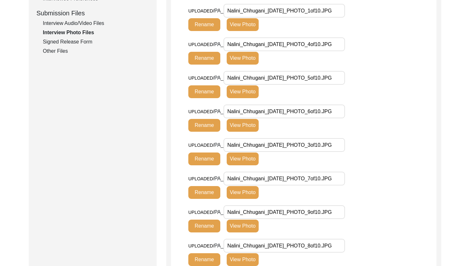
scroll to position [283, 0]
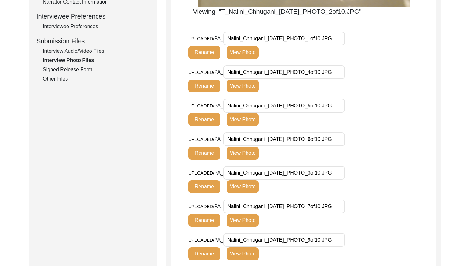
type input "2"
click at [242, 190] on button "View Photo" at bounding box center [243, 186] width 32 height 13
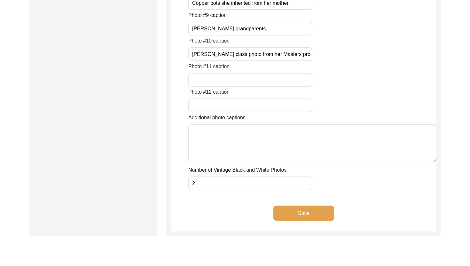
scroll to position [890, 0]
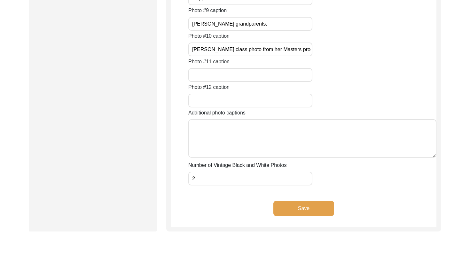
click at [229, 178] on input "2" at bounding box center [250, 179] width 124 height 14
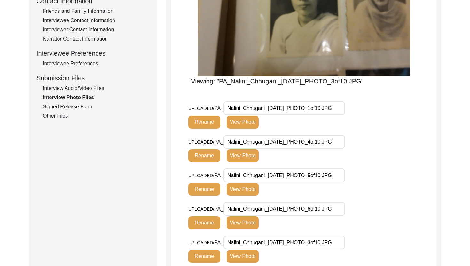
type input "3"
click at [236, 152] on button "View Photo" at bounding box center [243, 155] width 32 height 13
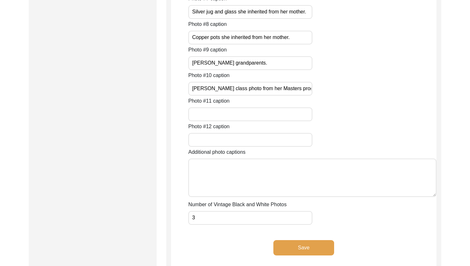
scroll to position [944, 0]
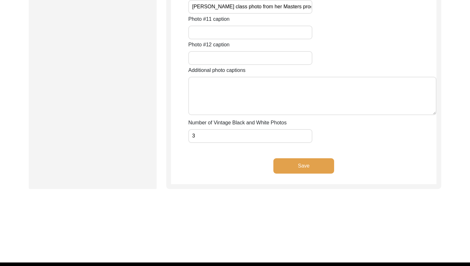
click at [224, 133] on input "3" at bounding box center [250, 136] width 124 height 14
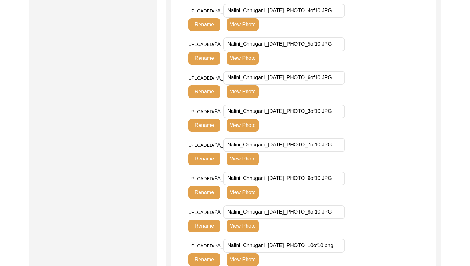
scroll to position [382, 0]
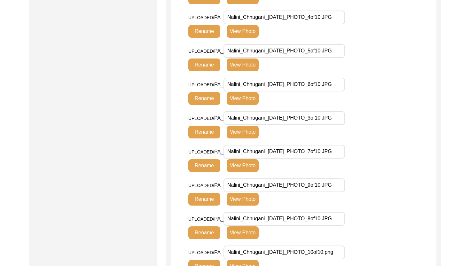
type input "4"
click at [247, 65] on button "View Photo" at bounding box center [243, 64] width 32 height 13
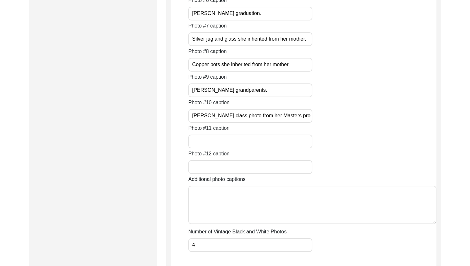
scroll to position [923, 0]
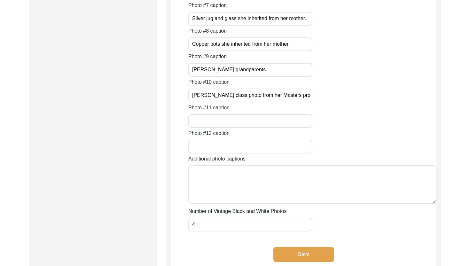
click at [222, 230] on input "4" at bounding box center [250, 225] width 124 height 14
click at [220, 229] on input "4" at bounding box center [250, 225] width 124 height 14
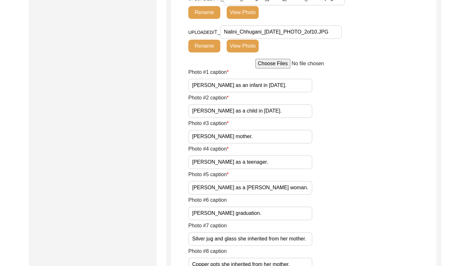
scroll to position [459, 0]
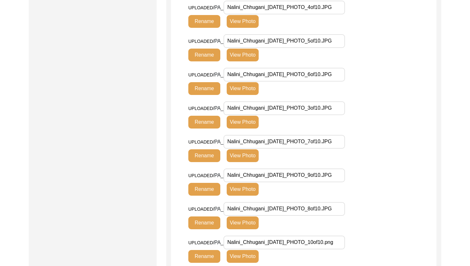
click at [242, 91] on button "View Photo" at bounding box center [243, 88] width 32 height 13
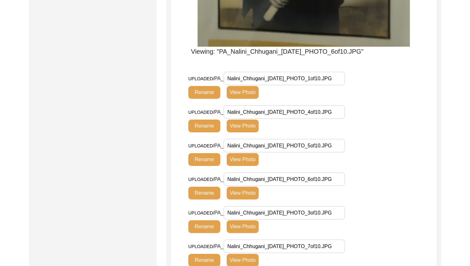
scroll to position [458, 0]
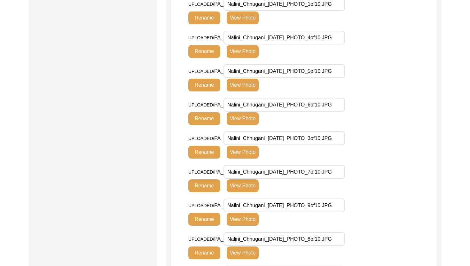
click at [247, 185] on button "View Photo" at bounding box center [243, 185] width 32 height 13
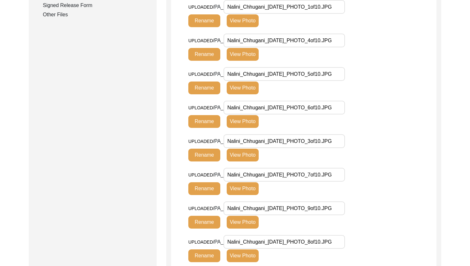
scroll to position [412, 0]
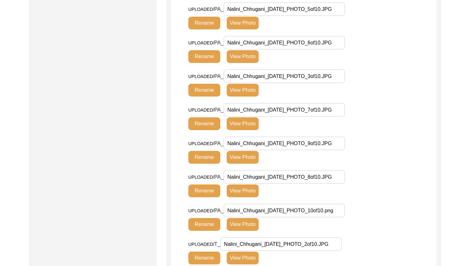
click at [238, 186] on button "View Photo" at bounding box center [243, 190] width 32 height 13
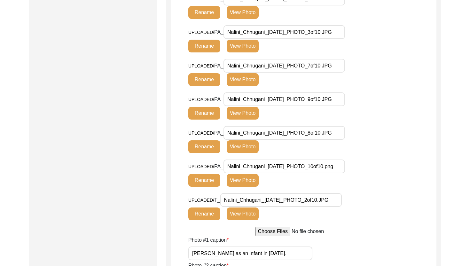
scroll to position [420, 0]
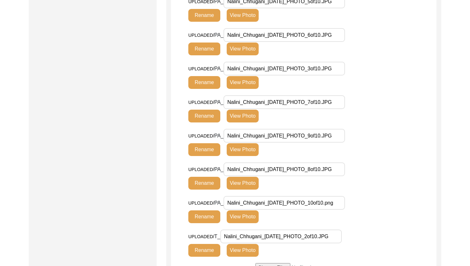
click at [243, 149] on button "View Photo" at bounding box center [243, 149] width 32 height 13
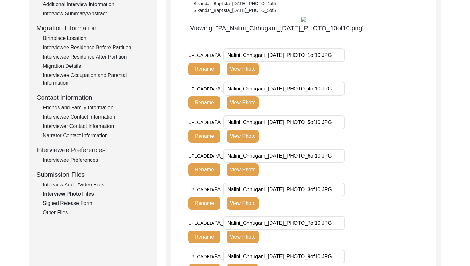
scroll to position [165, 0]
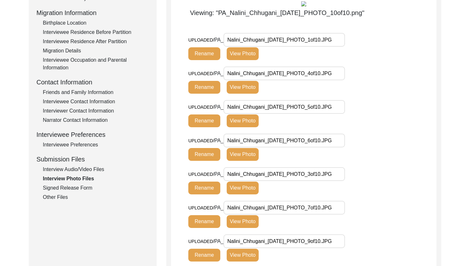
click at [79, 183] on div "Interview Information Interviewee Information Interviewer Information Narrator …" at bounding box center [92, 64] width 112 height 273
click at [79, 187] on div "Signed Release Form" at bounding box center [96, 188] width 106 height 8
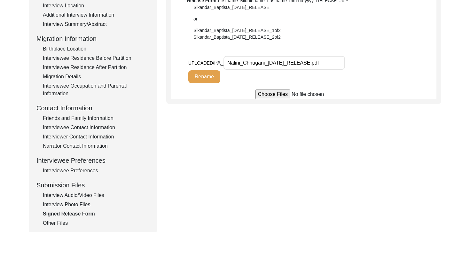
scroll to position [169, 0]
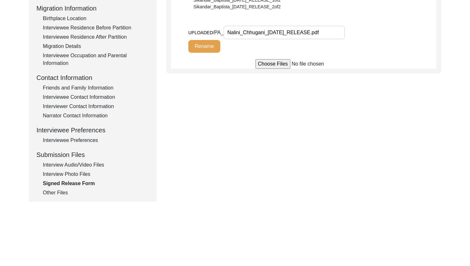
click at [62, 193] on div "Other Files" at bounding box center [96, 193] width 106 height 8
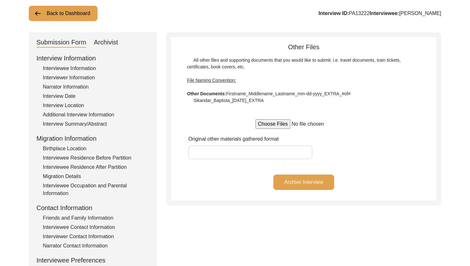
scroll to position [0, 0]
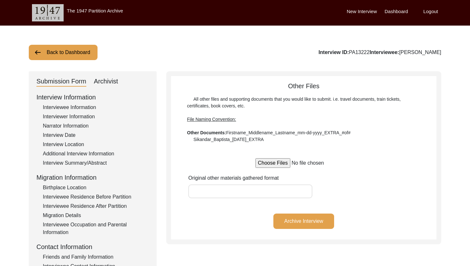
click at [104, 88] on div "Submission Form Archivist Interview Information Interviewee Information Intervi…" at bounding box center [93, 220] width 128 height 299
click at [102, 86] on div "Archivist" at bounding box center [106, 81] width 24 height 10
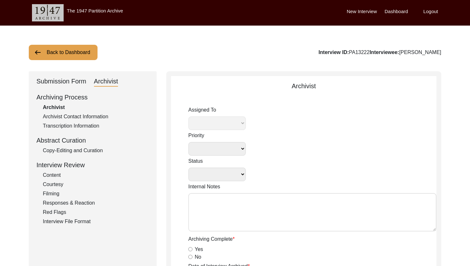
select select
select select "Archiving In Progress"
type textarea "[DATE] [GEOGRAPHIC_DATA]: Assigned to Brianna to archive. Due [DATE]. When arch…"
radio input "true"
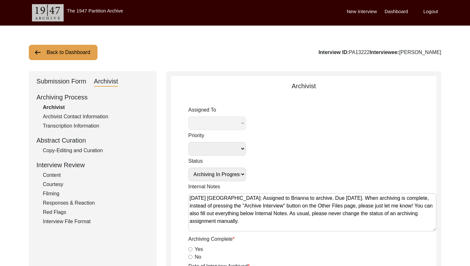
select select "442"
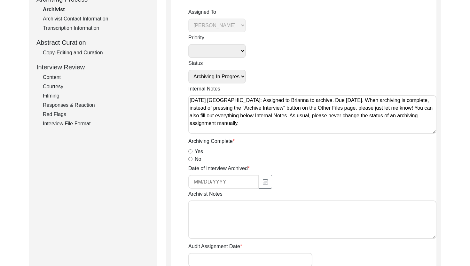
scroll to position [124, 0]
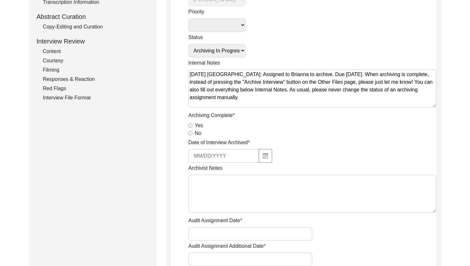
click at [190, 123] on input "Yes" at bounding box center [190, 125] width 4 height 4
radio input "true"
click at [259, 149] on button "button" at bounding box center [265, 156] width 13 height 14
select select "9"
select select "2025"
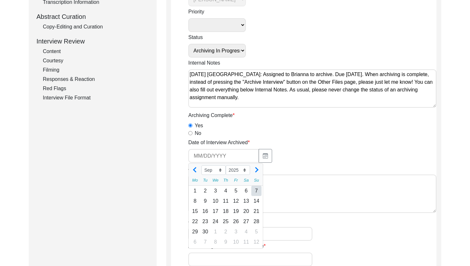
click at [259, 192] on div "7" at bounding box center [256, 191] width 10 height 10
type input "[DATE]"
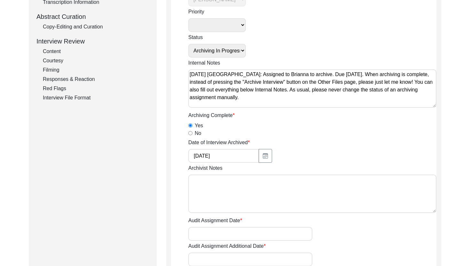
click at [259, 192] on textarea "Archivist Notes" at bounding box center [312, 193] width 248 height 38
click at [285, 181] on textarea "[DATE] [PERSON_NAME]: Archived." at bounding box center [312, 193] width 248 height 38
paste textarea "Loremipsumd Sitam: Conse Adi. Elit se Doeiu te Incidid: Utlab Etdolo ​​Magnaal …"
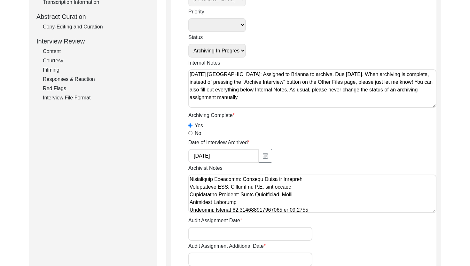
scroll to position [35, 0]
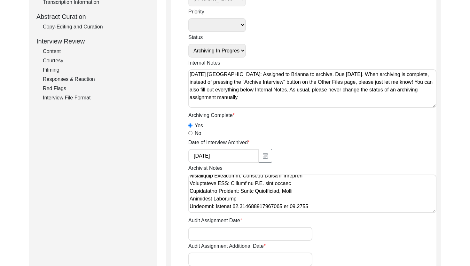
click at [306, 192] on textarea "Archivist Notes" at bounding box center [312, 193] width 248 height 38
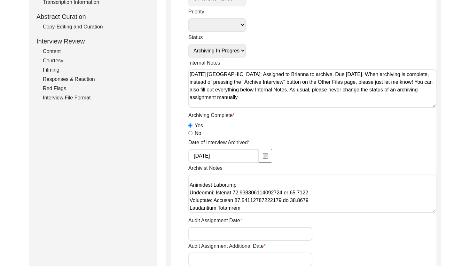
scroll to position [57, 0]
click at [323, 200] on textarea "Archivist Notes" at bounding box center [312, 193] width 248 height 38
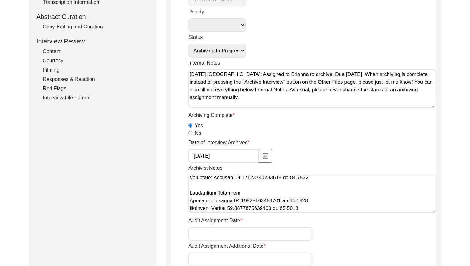
click at [323, 210] on textarea "Archivist Notes" at bounding box center [312, 193] width 248 height 38
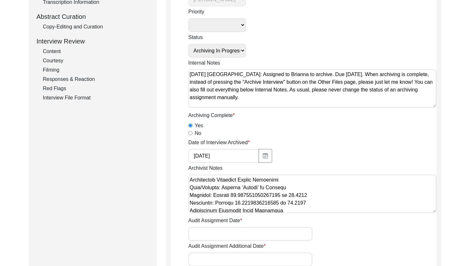
click at [319, 202] on textarea "Archivist Notes" at bounding box center [312, 193] width 248 height 38
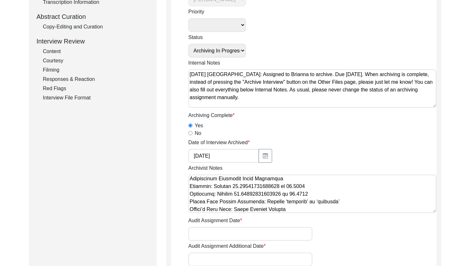
click at [336, 198] on textarea "Archivist Notes" at bounding box center [312, 193] width 248 height 38
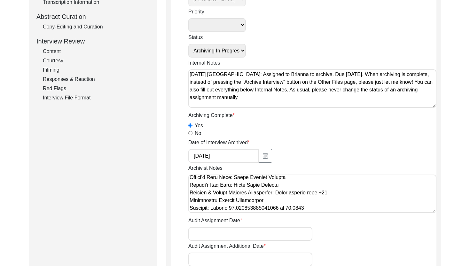
scroll to position [198, 0]
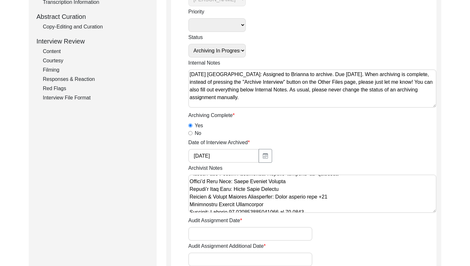
click at [321, 195] on textarea "Archivist Notes" at bounding box center [312, 193] width 248 height 38
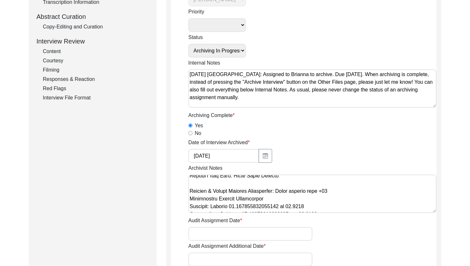
scroll to position [212, 0]
click at [345, 191] on textarea "Archivist Notes" at bounding box center [312, 193] width 248 height 38
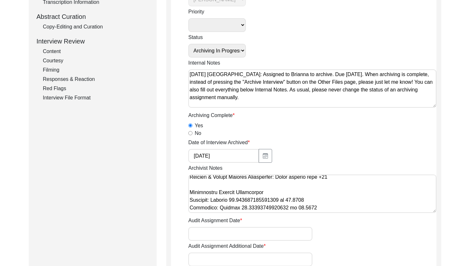
scroll to position [233, 0]
click at [328, 212] on textarea "Archivist Notes" at bounding box center [312, 193] width 248 height 38
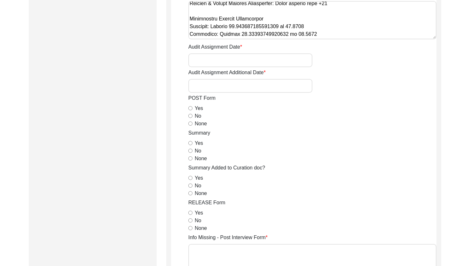
type textarea "Loremipsu 5, 3641 Dolorsi: Ametcons. Adip-elit seddo eiusm. Temporincid Utlab: …"
click at [190, 123] on input "None" at bounding box center [190, 123] width 4 height 4
radio input "true"
click at [191, 142] on input "Yes" at bounding box center [190, 143] width 4 height 4
radio input "true"
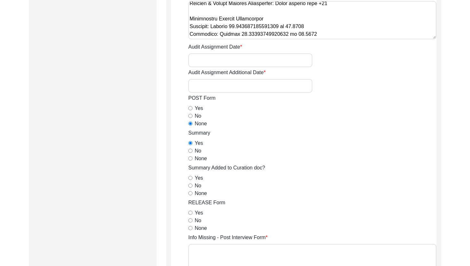
click at [190, 195] on div "None" at bounding box center [312, 194] width 248 height 8
click at [190, 193] on input "None" at bounding box center [190, 193] width 4 height 4
radio input "true"
click at [190, 208] on div "RELEASE Form Yes No None" at bounding box center [312, 215] width 248 height 33
click at [190, 211] on input "Yes" at bounding box center [190, 213] width 4 height 4
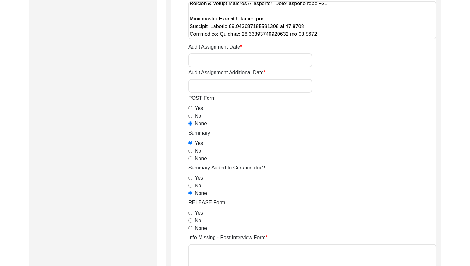
radio input "true"
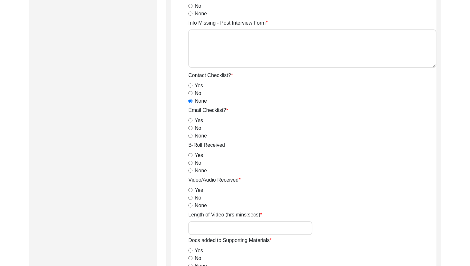
scroll to position [531, 0]
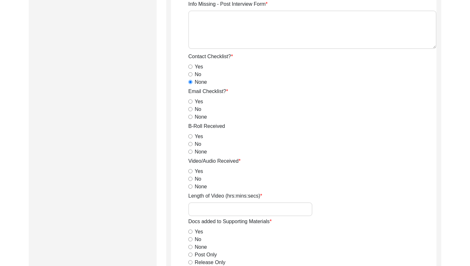
click at [190, 120] on div "None" at bounding box center [312, 117] width 248 height 8
click at [190, 118] on input "None" at bounding box center [190, 117] width 4 height 4
radio input "true"
click at [191, 139] on div "Yes" at bounding box center [312, 137] width 248 height 8
click at [191, 137] on input "Yes" at bounding box center [190, 136] width 4 height 4
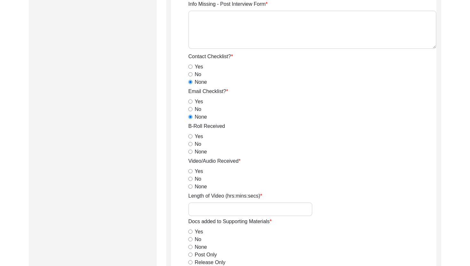
radio input "true"
click at [192, 169] on div "Yes" at bounding box center [312, 171] width 248 height 8
click at [190, 169] on input "Yes" at bounding box center [190, 171] width 4 height 4
radio input "true"
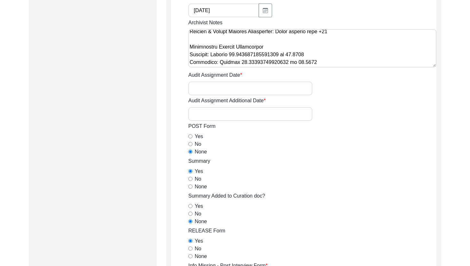
scroll to position [0, 0]
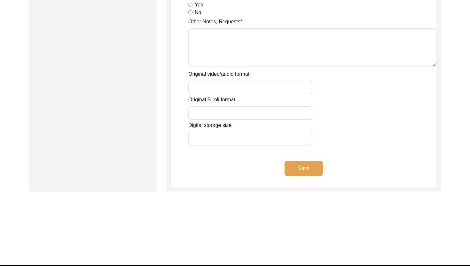
click at [296, 172] on button "Save" at bounding box center [303, 168] width 38 height 15
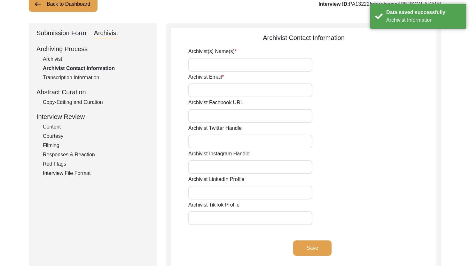
scroll to position [5, 0]
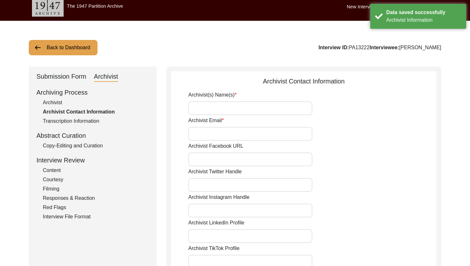
click at [253, 120] on div "Archivist Email" at bounding box center [312, 129] width 248 height 24
click at [249, 112] on input "Archivist(s) Name(s)" at bounding box center [250, 108] width 124 height 14
type input "[PERSON_NAME]"
type input "[EMAIL_ADDRESS][DOMAIN_NAME]"
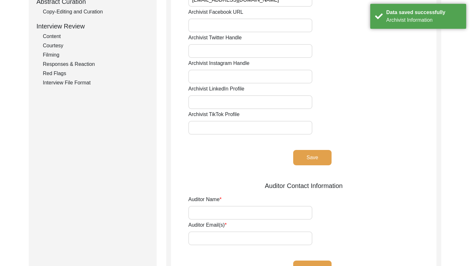
click at [304, 156] on button "Save" at bounding box center [312, 157] width 38 height 15
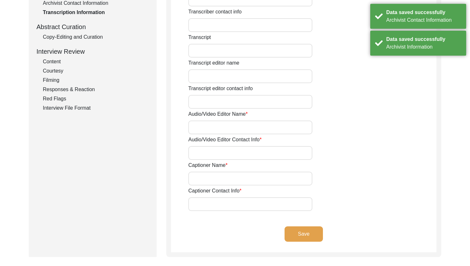
scroll to position [16, 0]
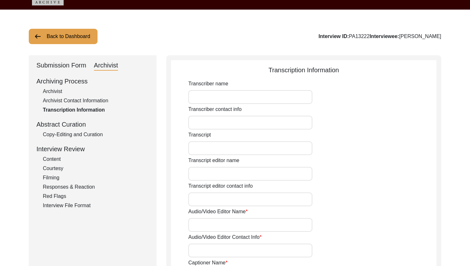
click at [104, 132] on div "Copy-Editing and Curation" at bounding box center [96, 135] width 106 height 8
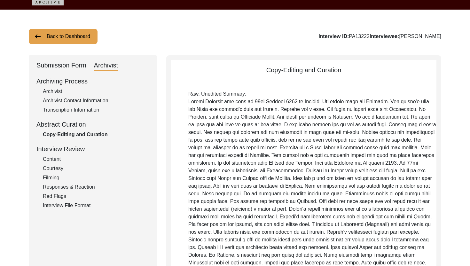
click at [84, 66] on div "Submission Form" at bounding box center [61, 65] width 50 height 10
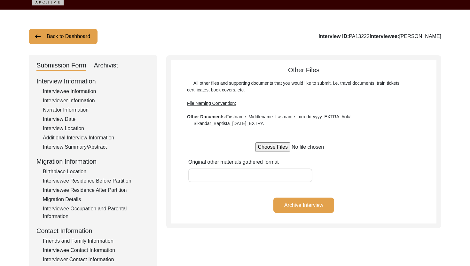
click at [74, 142] on div "Interview Information Interviewee Information Interviewer Information Narrator …" at bounding box center [92, 212] width 112 height 273
click at [74, 144] on div "Interview Summary/Abstract" at bounding box center [96, 147] width 106 height 8
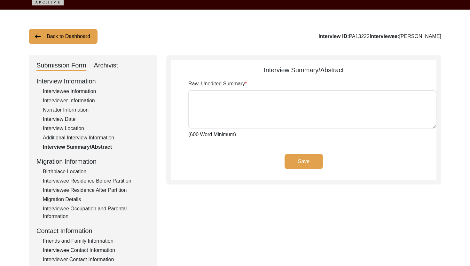
type textarea "[PERSON_NAME] was born on 22nd Febuary [DEMOGRAPHIC_DATA] in [GEOGRAPHIC_DATA].…"
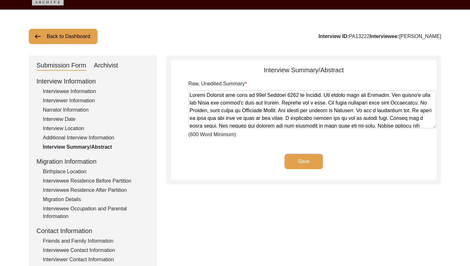
click at [193, 105] on textarea "Raw, Unedited Summary" at bounding box center [312, 109] width 248 height 38
click at [242, 156] on div "Save" at bounding box center [303, 167] width 265 height 26
click at [263, 99] on textarea "Raw, Unedited Summary" at bounding box center [312, 109] width 248 height 38
click at [242, 147] on app-archivist-abstract-curation "Interview Summary/Abstract Raw, Unedited Summary (600 Word Minimum) Save" at bounding box center [303, 122] width 265 height 114
